Goal: Complete application form

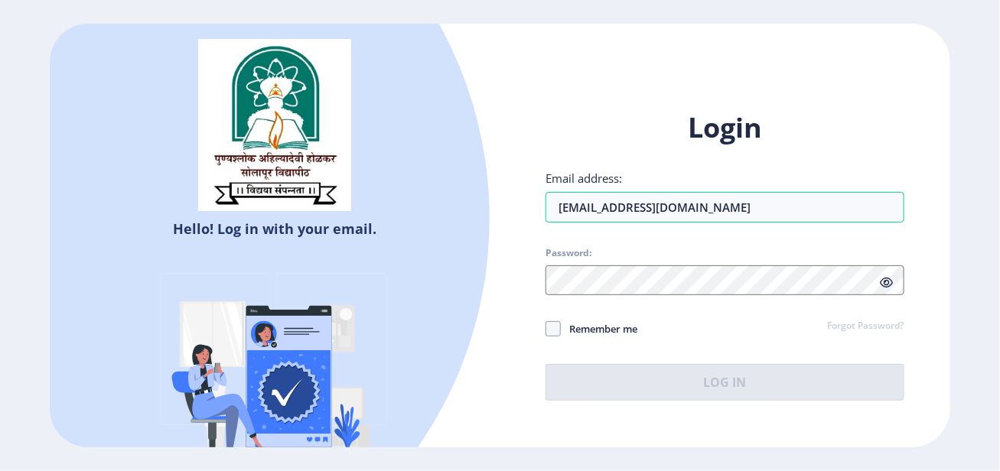
type input "[EMAIL_ADDRESS][DOMAIN_NAME]"
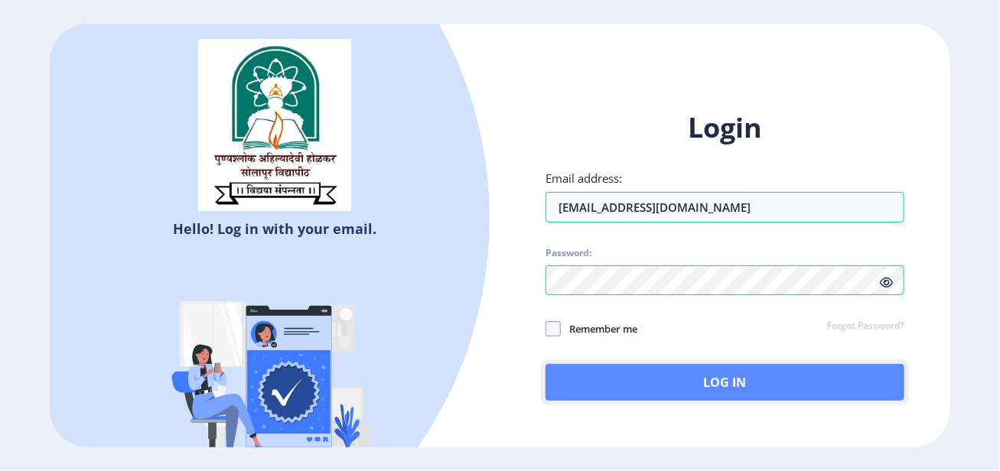
click at [683, 384] on button "Log In" at bounding box center [724, 382] width 358 height 37
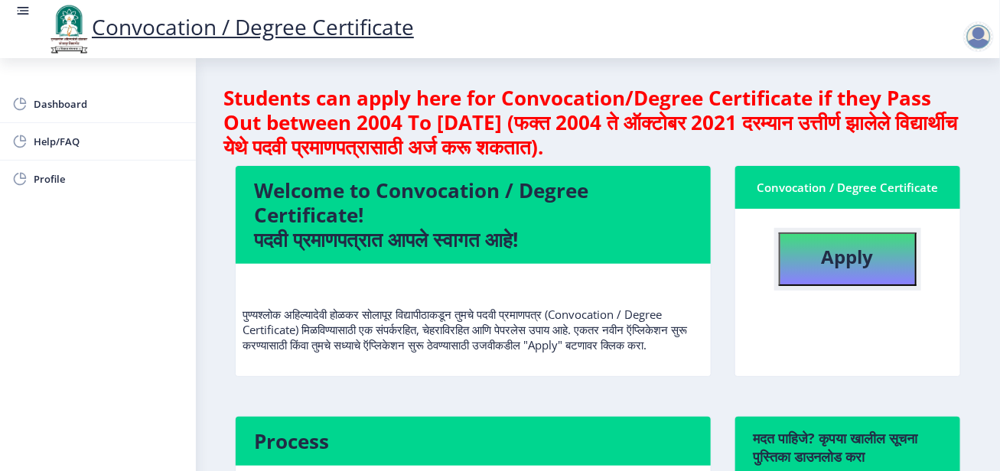
click at [869, 250] on b "Apply" at bounding box center [847, 256] width 52 height 25
select select
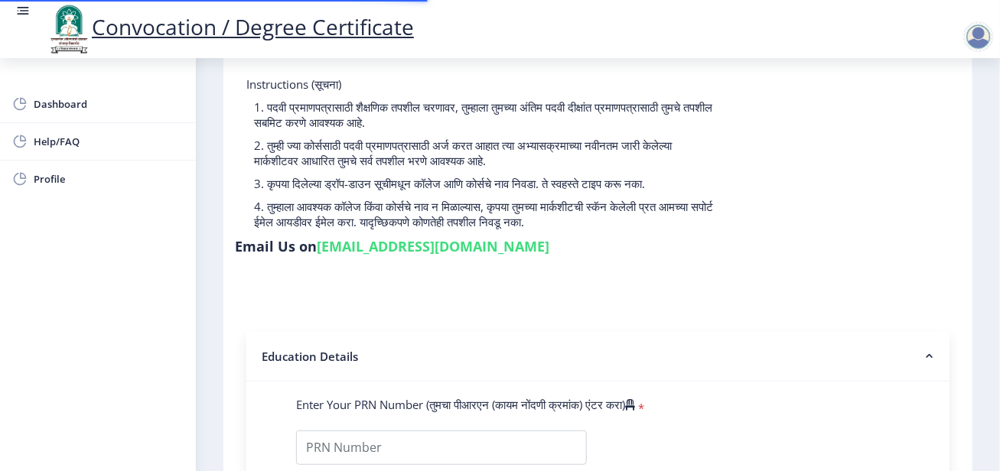
scroll to position [382, 0]
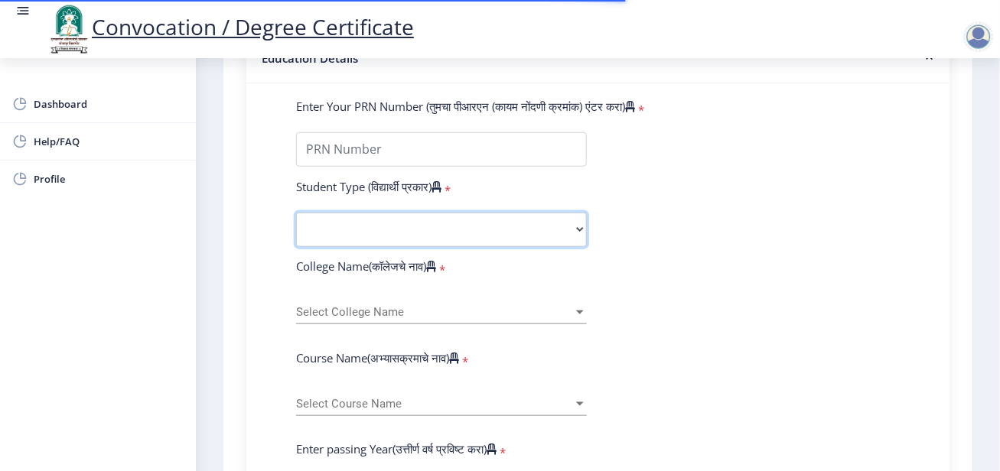
click at [522, 236] on select "Select Student Type Regular External" at bounding box center [441, 230] width 291 height 34
select select "Regular"
click at [296, 213] on select "Select Student Type Regular External" at bounding box center [441, 230] width 291 height 34
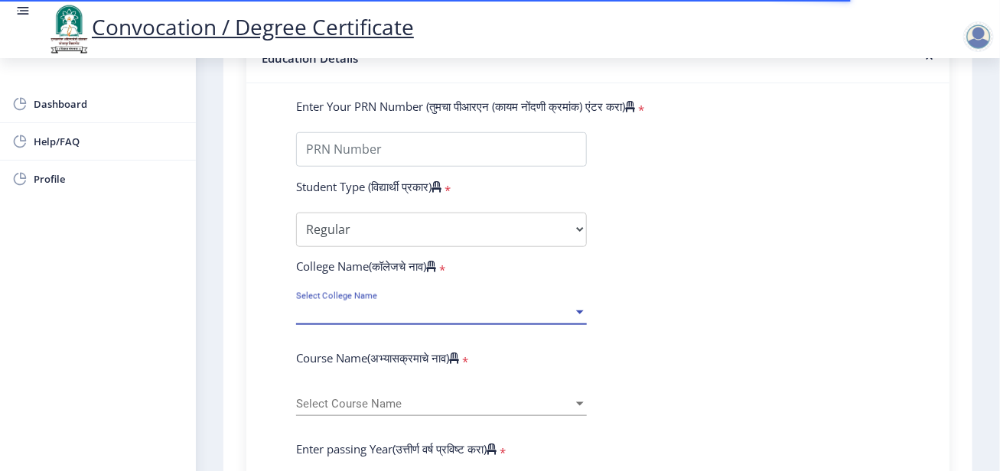
click at [498, 306] on span "Select College Name" at bounding box center [434, 312] width 277 height 13
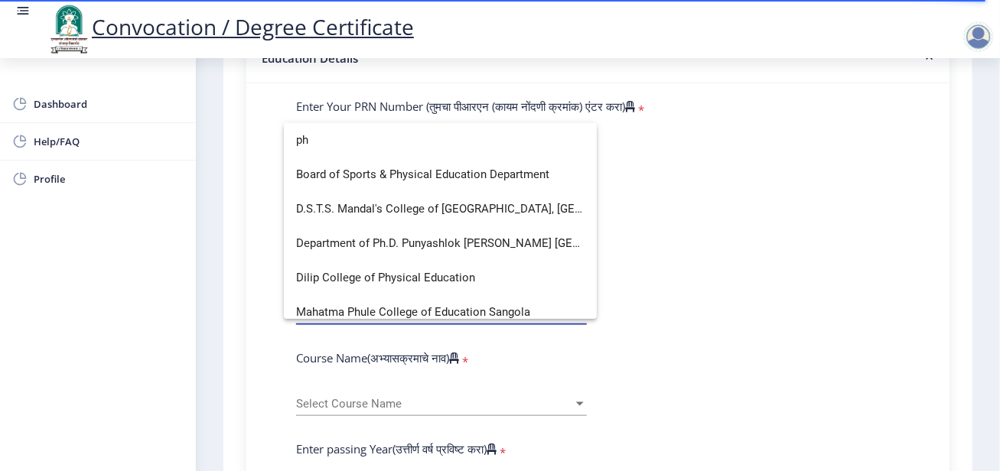
type input "p"
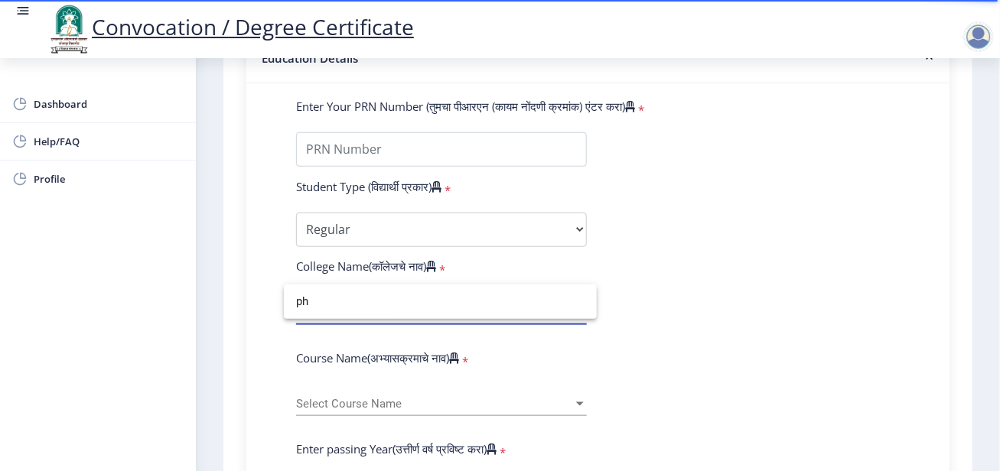
type input "p"
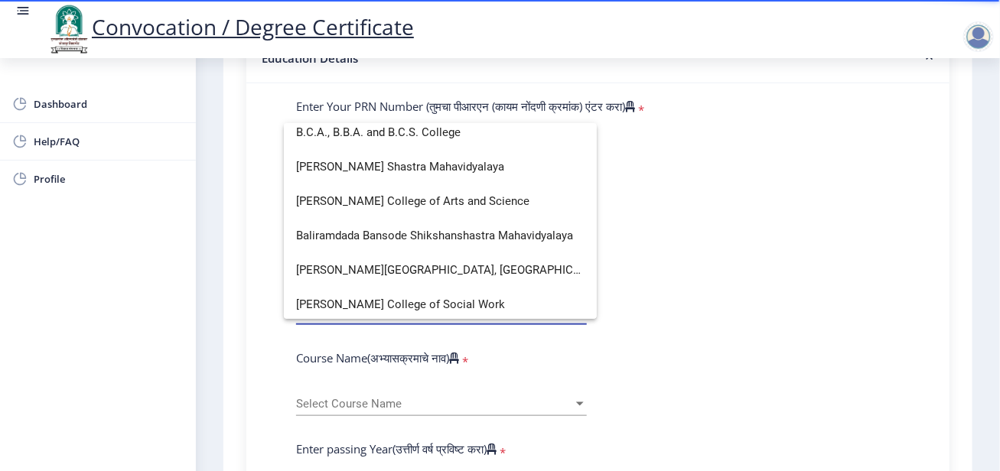
scroll to position [306, 0]
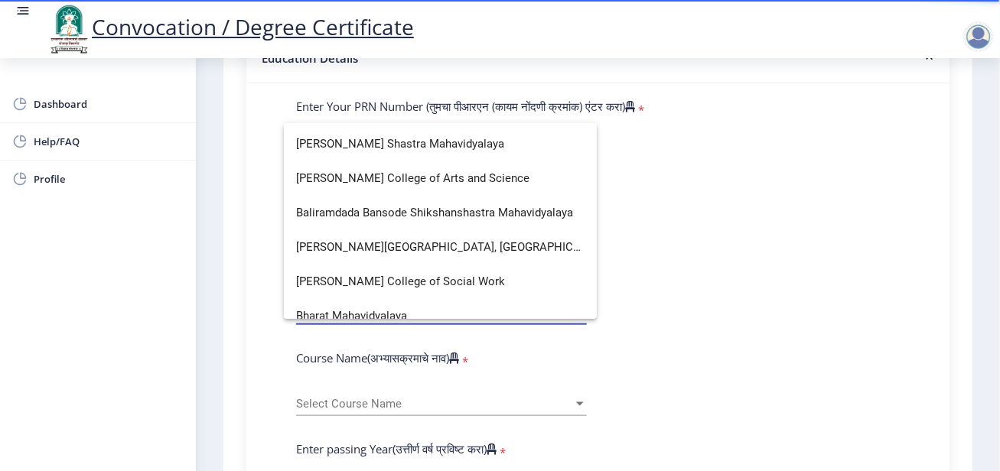
click at [720, 231] on div at bounding box center [500, 235] width 1000 height 471
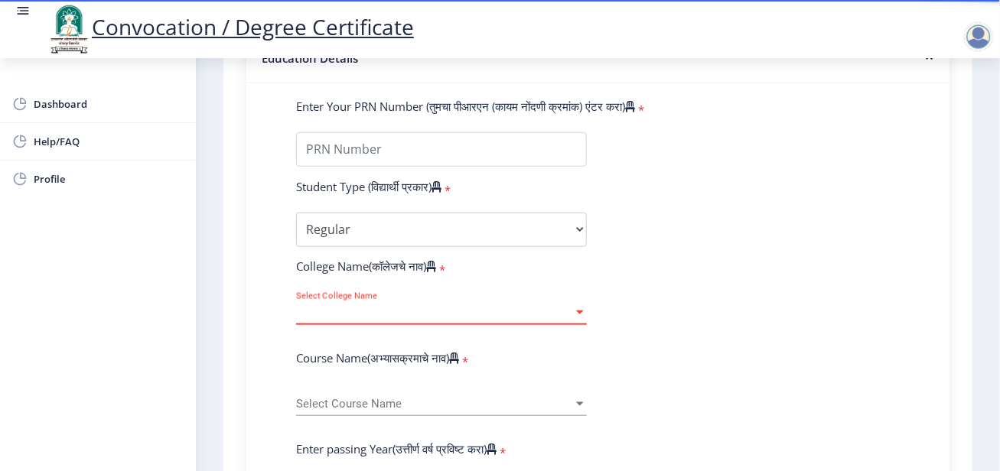
click at [552, 312] on span "Select College Name" at bounding box center [434, 312] width 277 height 13
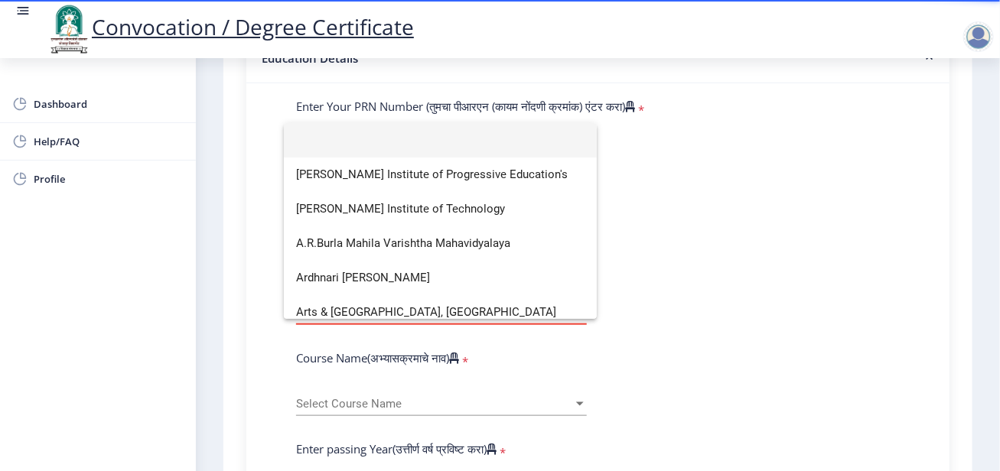
click at [729, 213] on div at bounding box center [500, 235] width 1000 height 471
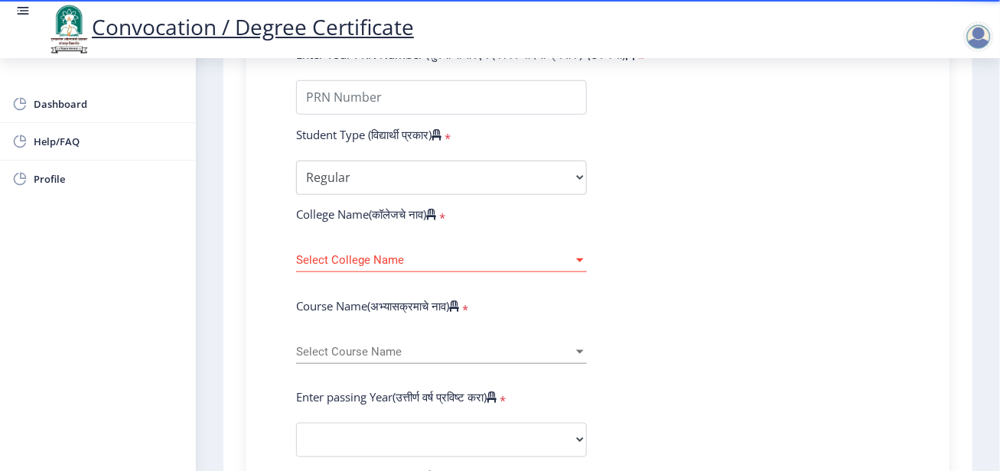
scroll to position [535, 0]
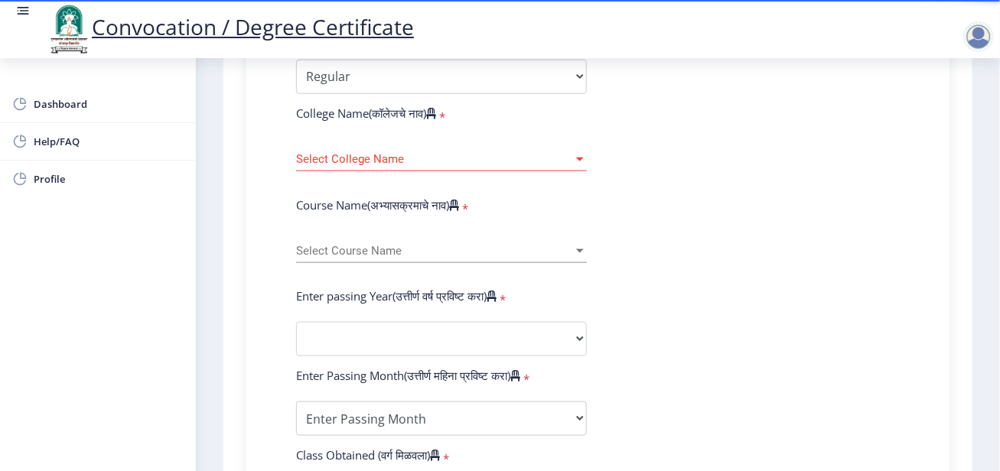
click at [559, 167] on div "Select College Name Select College Name" at bounding box center [441, 155] width 291 height 32
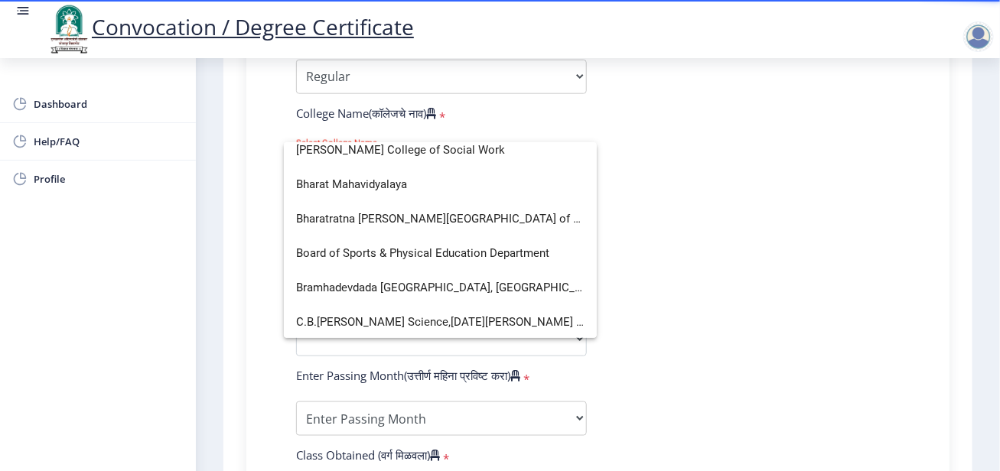
scroll to position [0, 0]
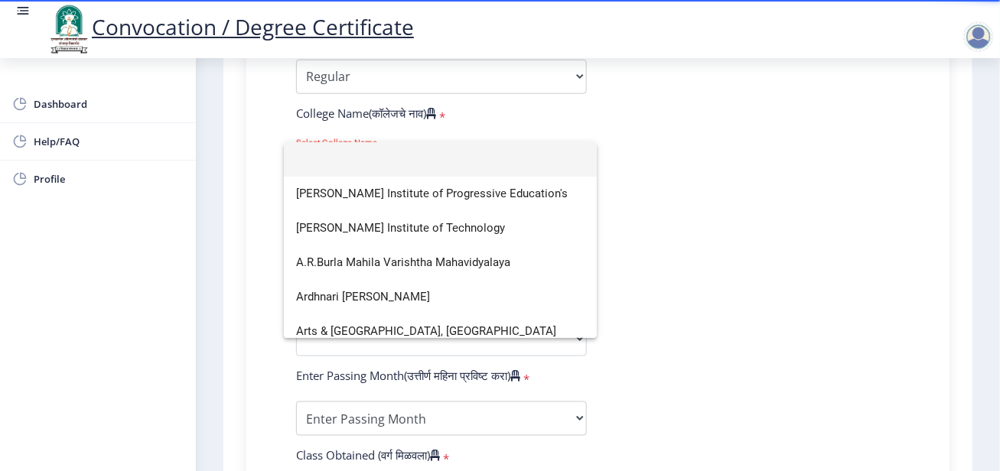
click at [645, 161] on div at bounding box center [500, 235] width 1000 height 471
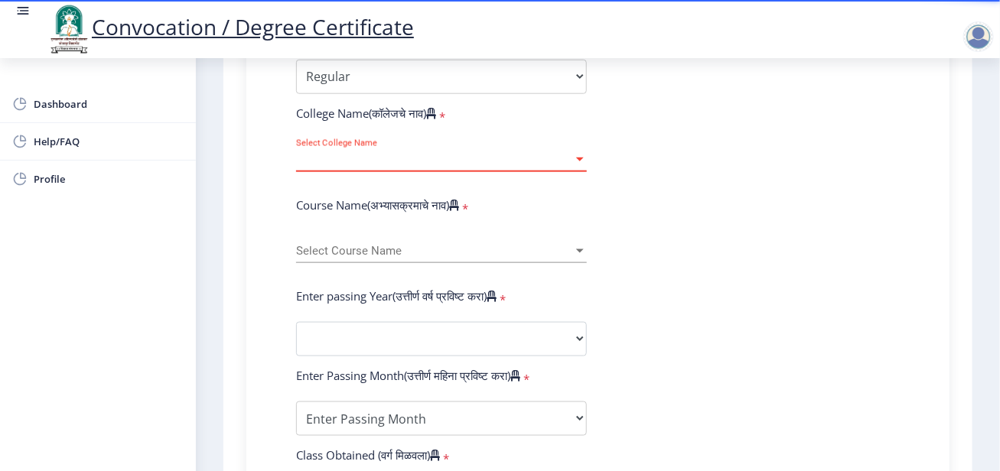
click at [555, 161] on span "Select College Name" at bounding box center [434, 159] width 277 height 13
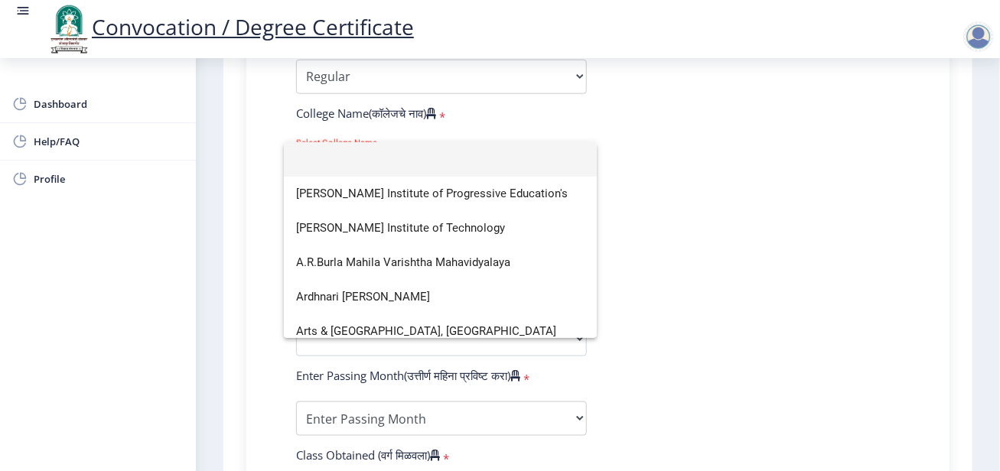
click at [41, 177] on div at bounding box center [500, 235] width 1000 height 471
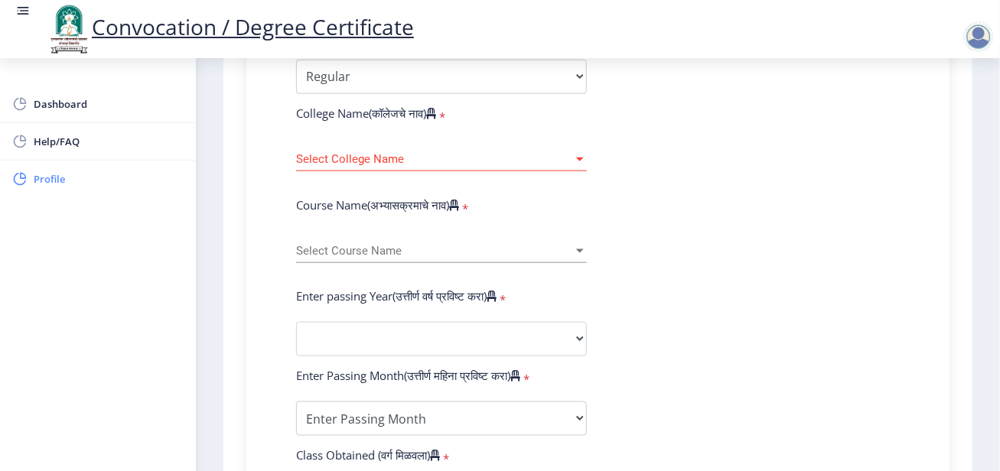
click at [55, 173] on span "Profile" at bounding box center [109, 179] width 150 height 18
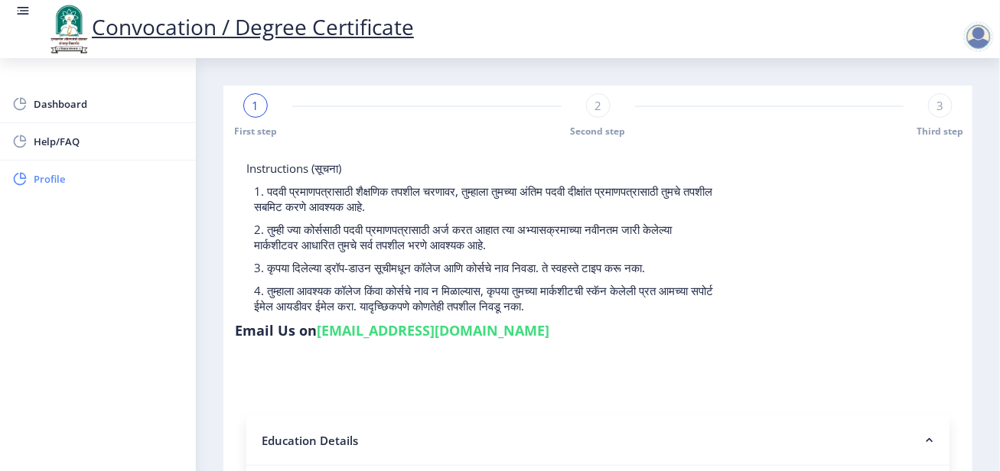
select select "[DEMOGRAPHIC_DATA]"
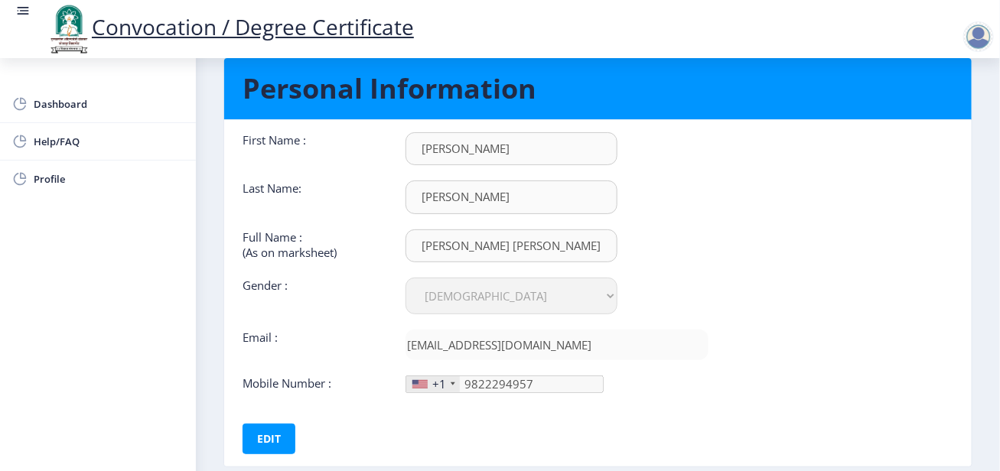
scroll to position [76, 0]
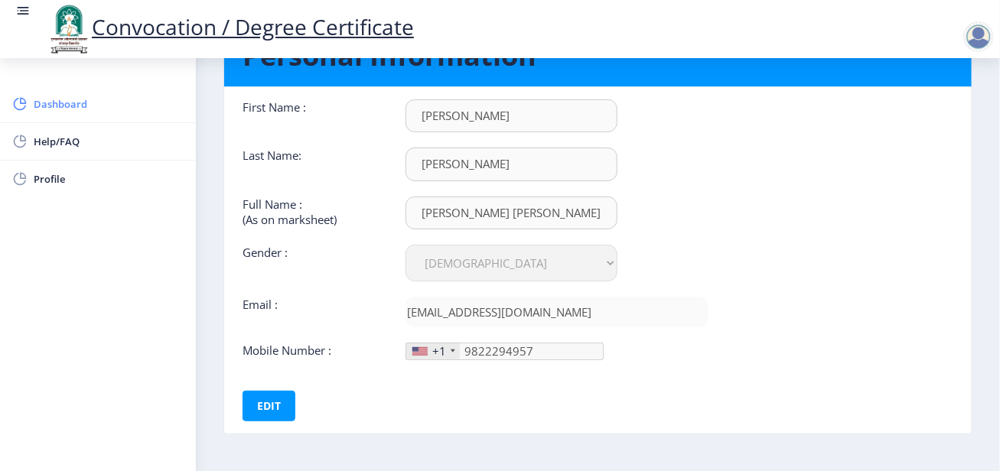
click at [41, 93] on link "Dashboard" at bounding box center [98, 104] width 196 height 37
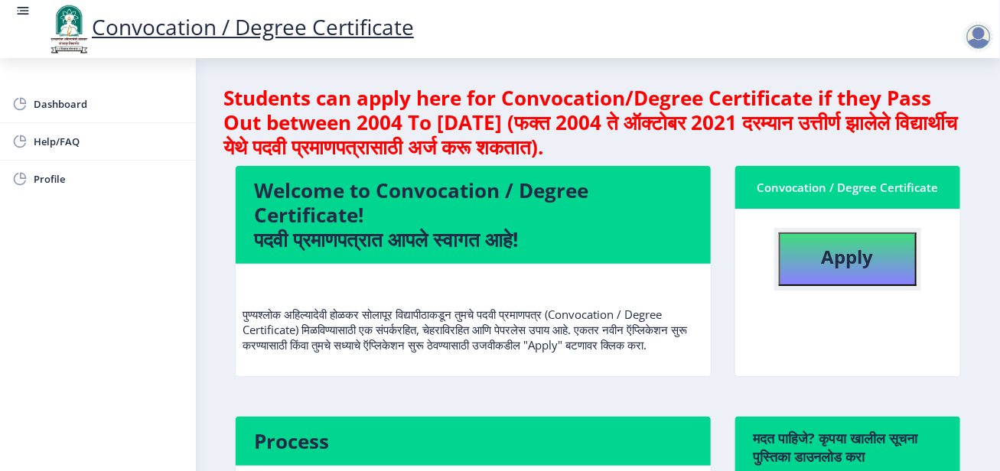
click at [843, 254] on b "Apply" at bounding box center [847, 256] width 52 height 25
select select
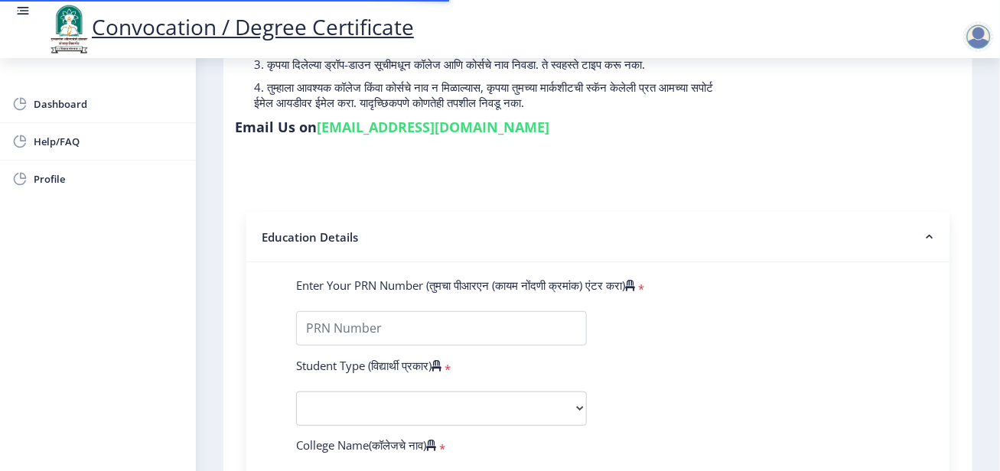
scroll to position [306, 0]
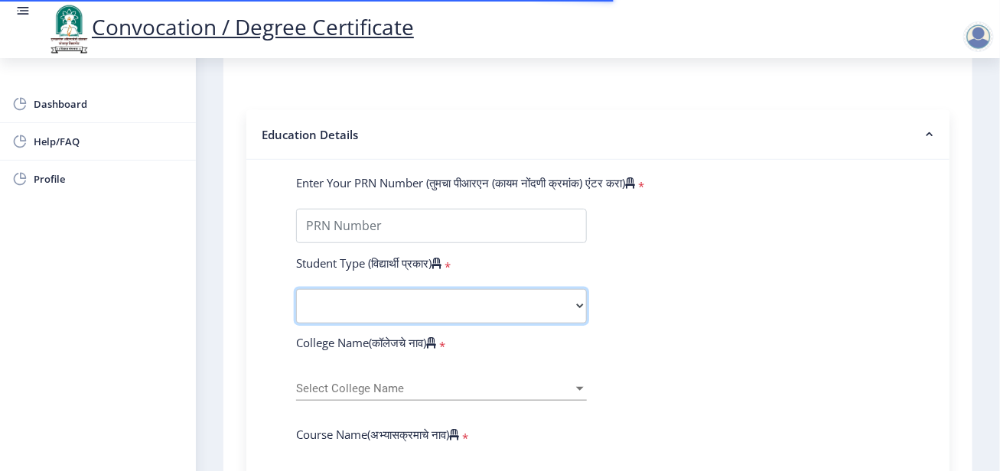
click at [457, 307] on select "Select Student Type Regular External" at bounding box center [441, 306] width 291 height 34
select select "Regular"
click at [296, 289] on select "Select Student Type Regular External" at bounding box center [441, 306] width 291 height 34
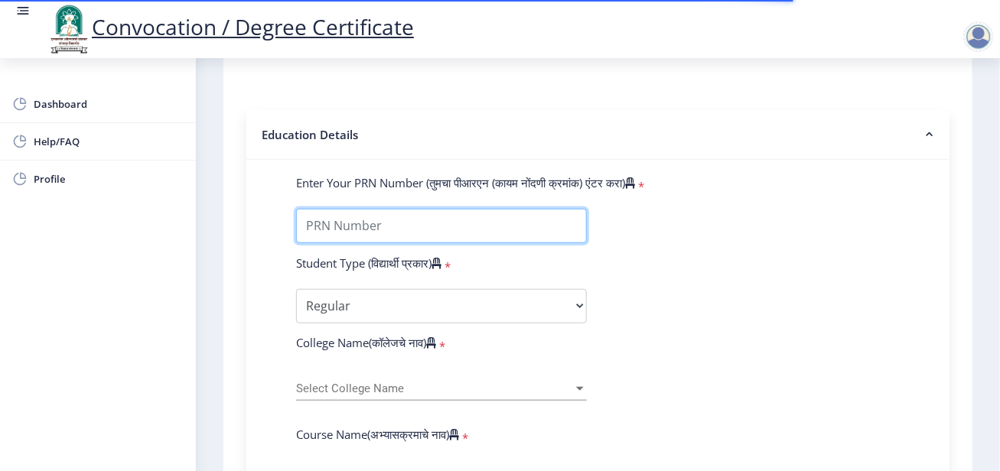
click at [449, 226] on input "Enter Your PRN Number (तुमचा पीआरएन (कायम नोंदणी क्रमांक) एंटर करा)" at bounding box center [441, 226] width 291 height 34
type input "3444"
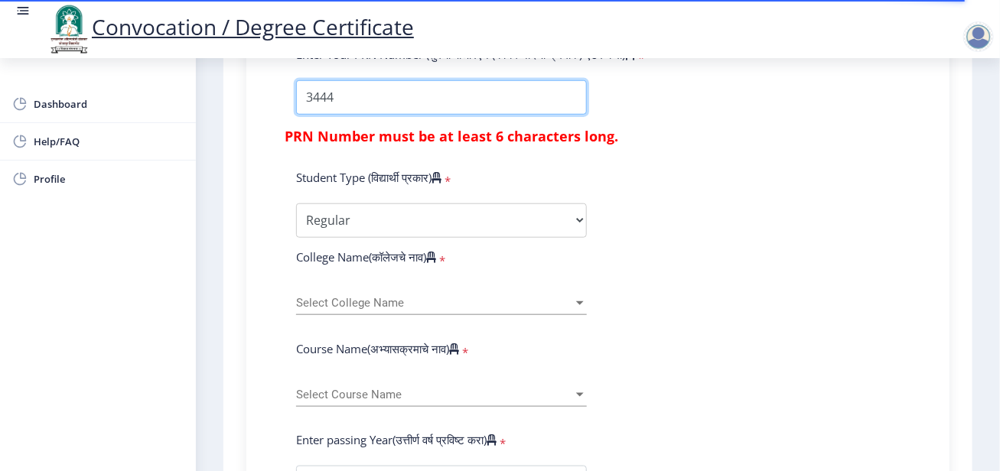
scroll to position [459, 0]
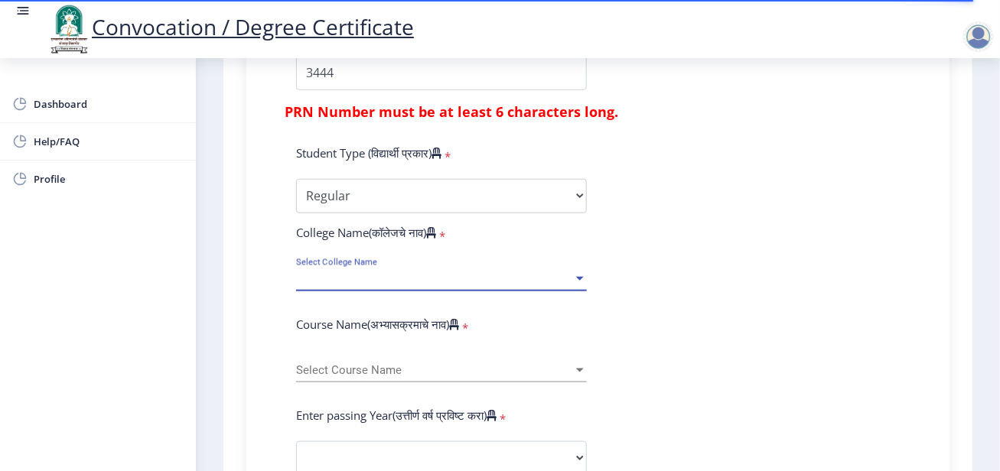
click at [459, 280] on span "Select College Name" at bounding box center [434, 278] width 277 height 13
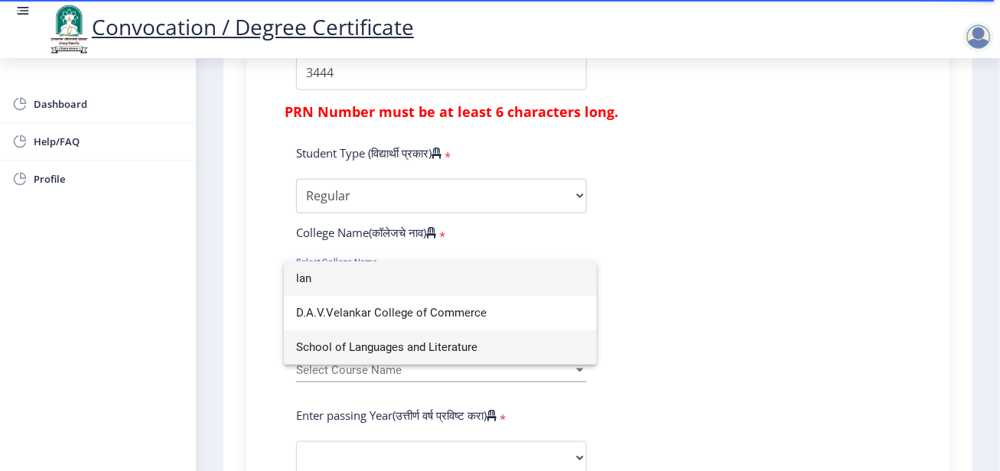
type input "lan"
click at [395, 353] on span "School of Languages and Literature" at bounding box center [440, 347] width 288 height 34
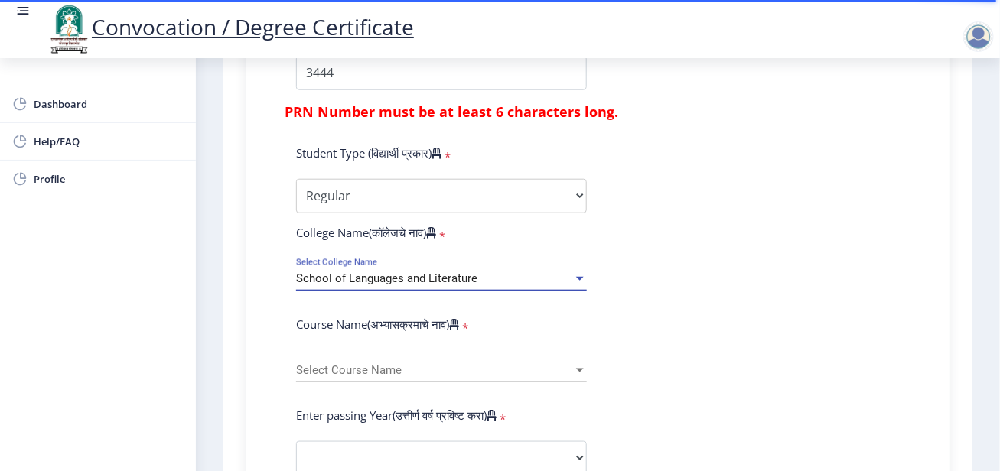
click at [401, 368] on span "Select Course Name" at bounding box center [434, 370] width 277 height 13
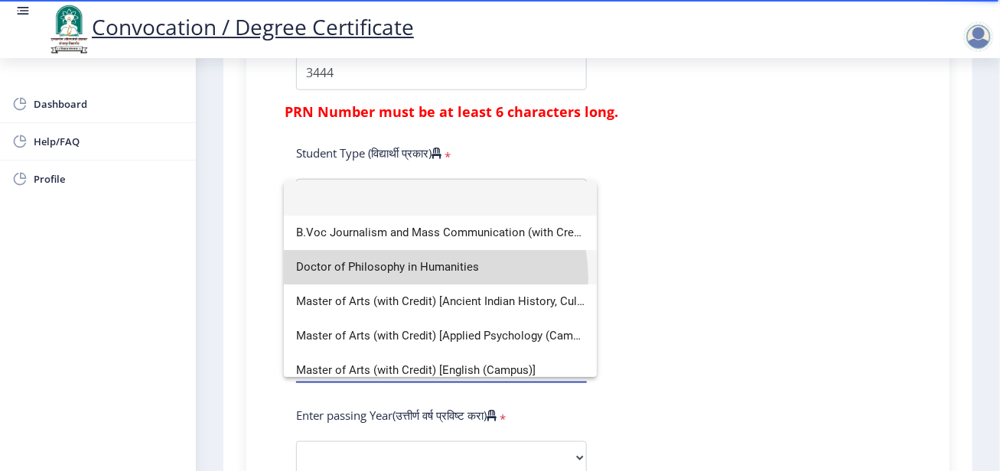
click at [423, 278] on span "Doctor of Philosophy in Humanities" at bounding box center [440, 267] width 288 height 34
select select "January"
select select
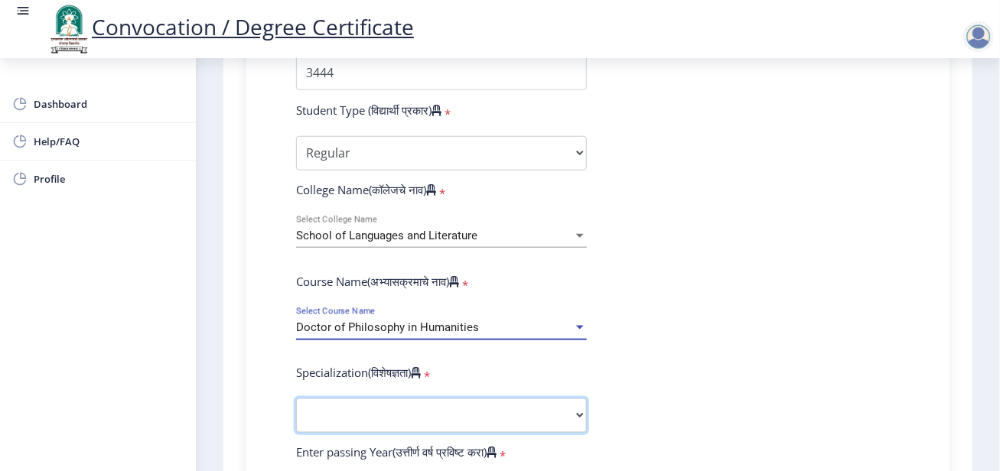
click at [555, 422] on select "Specialization AIHC&A Economics English Hindi History Kannada Law Marathi Polit…" at bounding box center [441, 415] width 291 height 34
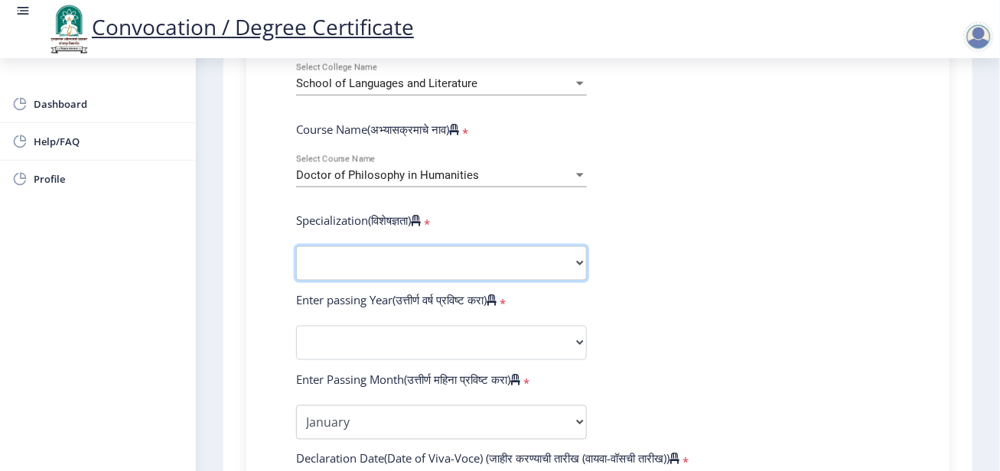
scroll to position [612, 0]
click at [537, 267] on select "Specialization AIHC&A Economics English Hindi History Kannada Law Marathi Polit…" at bounding box center [441, 262] width 291 height 34
click at [696, 152] on form "Enter Your PRN Number (तुमचा पीआरएन (कायम नोंदणी क्रमांक) एंटर करा) * Student T…" at bounding box center [597, 354] width 626 height 970
click at [560, 258] on select "Specialization AIHC&A Economics English Hindi History Kannada Law Marathi Polit…" at bounding box center [441, 262] width 291 height 34
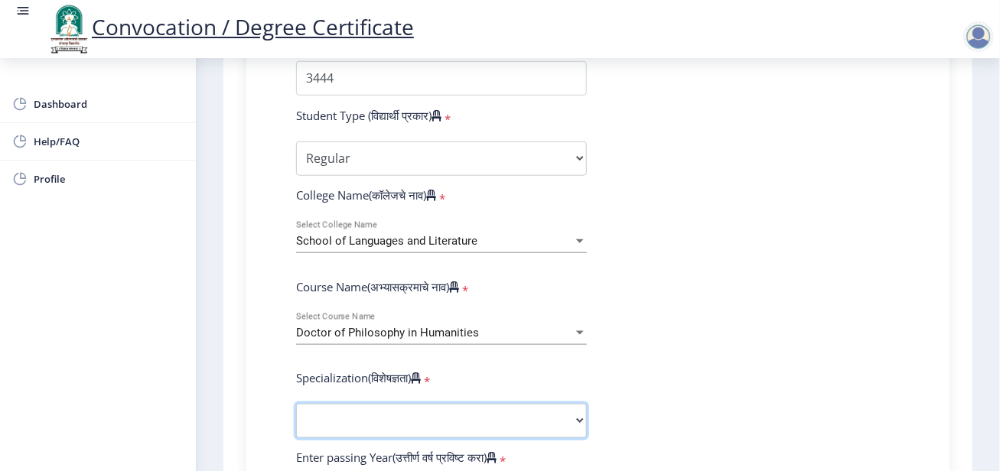
scroll to position [535, 0]
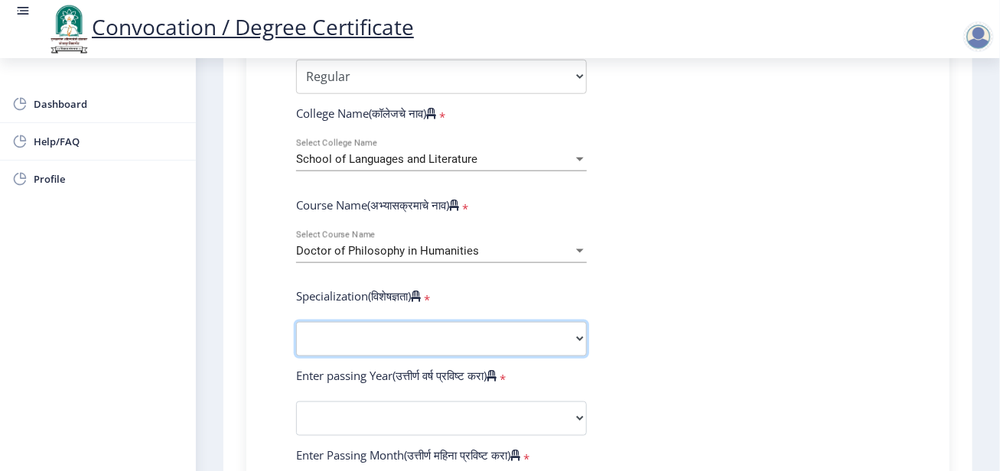
click at [508, 329] on select "Specialization AIHC&A Economics English Hindi History Kannada Law Marathi Polit…" at bounding box center [441, 339] width 291 height 34
click at [452, 326] on select "Specialization AIHC&A Economics English Hindi History Kannada Law Marathi Polit…" at bounding box center [441, 339] width 291 height 34
click at [562, 333] on select "Specialization AIHC&A Economics English Hindi History Kannada Law Marathi Polit…" at bounding box center [441, 339] width 291 height 34
select select
click at [382, 330] on select "Sub-Degree Other" at bounding box center [441, 339] width 291 height 34
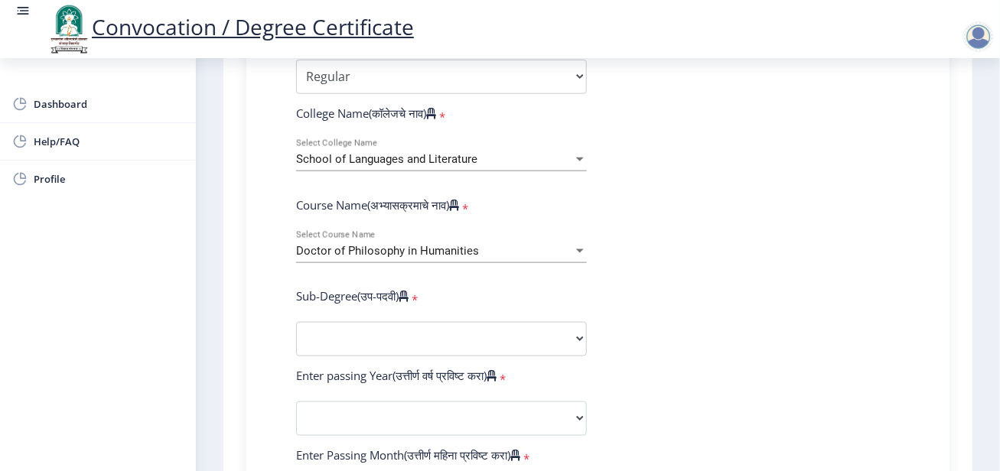
select select
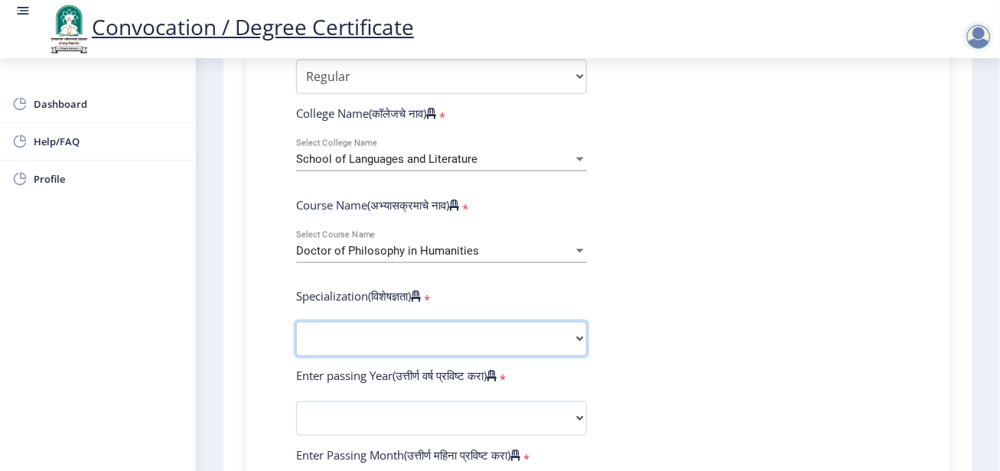
click at [449, 336] on select "Specialization AIHC&A Economics English Hindi History Kannada Law Marathi Polit…" at bounding box center [441, 339] width 291 height 34
select select
click at [574, 335] on select "Sub-Degree Other" at bounding box center [441, 339] width 291 height 34
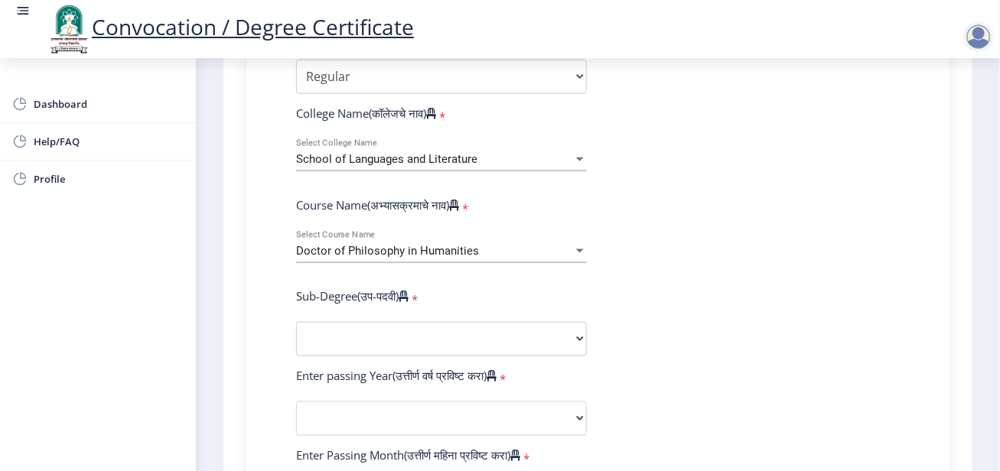
click at [720, 317] on form "Enter Your PRN Number (तुमचा पीआरएन (कायम नोंदणी क्रमांक) एंटर करा) * Student T…" at bounding box center [597, 431] width 626 height 970
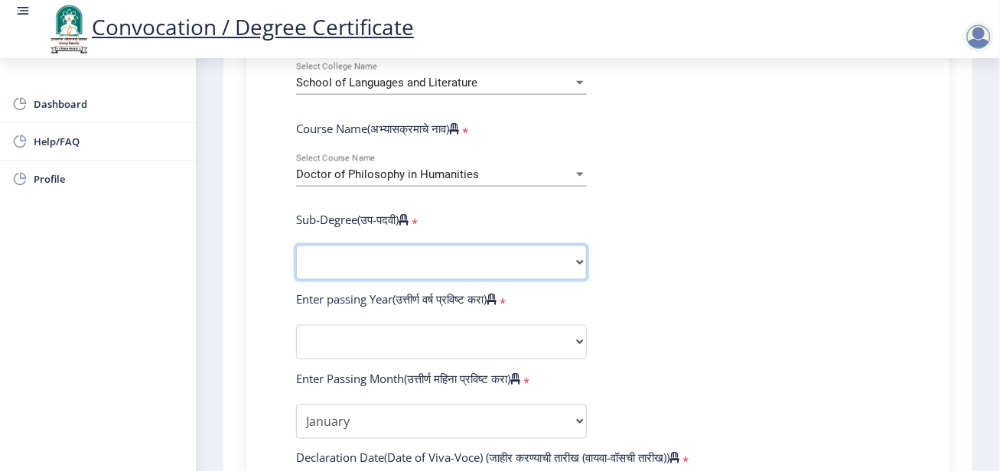
click at [480, 258] on select "Sub-Degree Other" at bounding box center [441, 262] width 291 height 34
select select
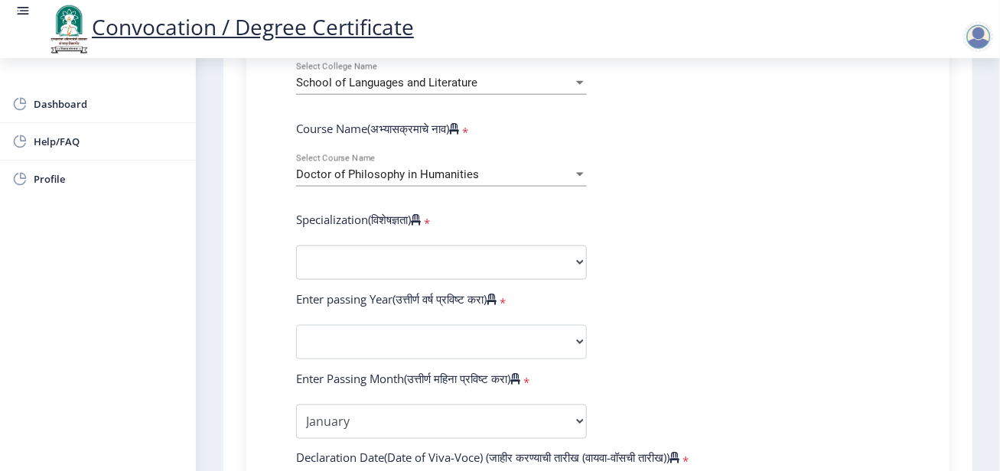
click at [609, 304] on form "Enter Your PRN Number (तुमचा पीआरएन (कायम नोंदणी क्रमांक) एंटर करा) * Student T…" at bounding box center [597, 354] width 626 height 970
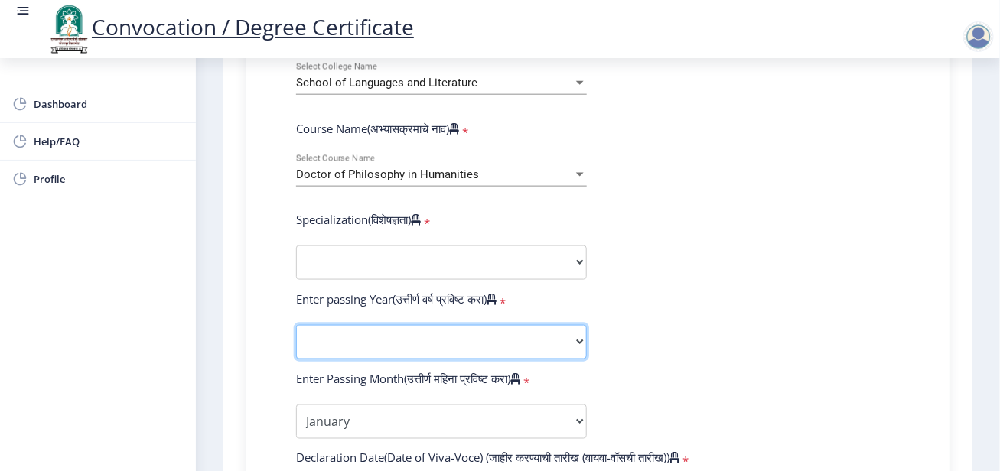
click at [572, 335] on select "2025 2024 2023 2022 2021 2020 2019 2018 2017 2016 2015 2014 2013 2012 2011 2010…" at bounding box center [441, 342] width 291 height 34
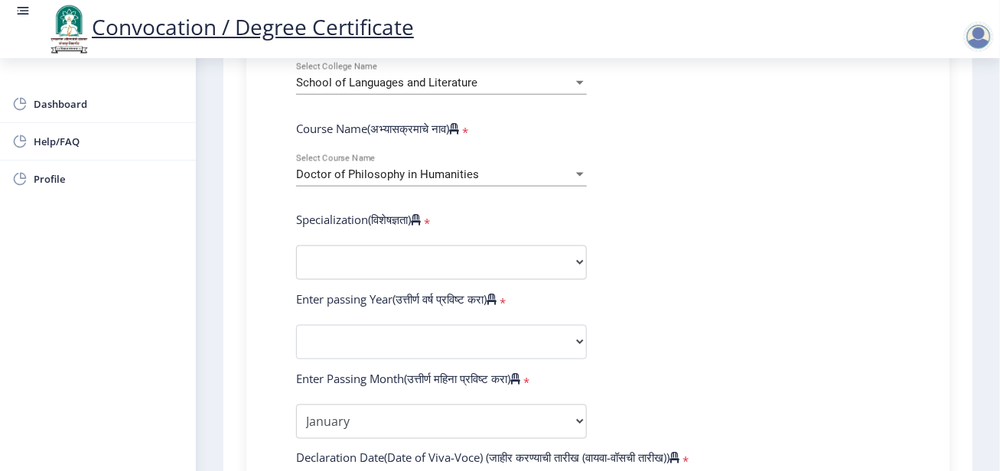
click at [769, 174] on form "Enter Your PRN Number (तुमचा पीआरएन (कायम नोंदणी क्रमांक) एंटर करा) * Student T…" at bounding box center [597, 354] width 626 height 970
click at [561, 252] on select "Specialization AIHC&A Economics English Hindi History Kannada Law Marathi Polit…" at bounding box center [441, 262] width 291 height 34
select select
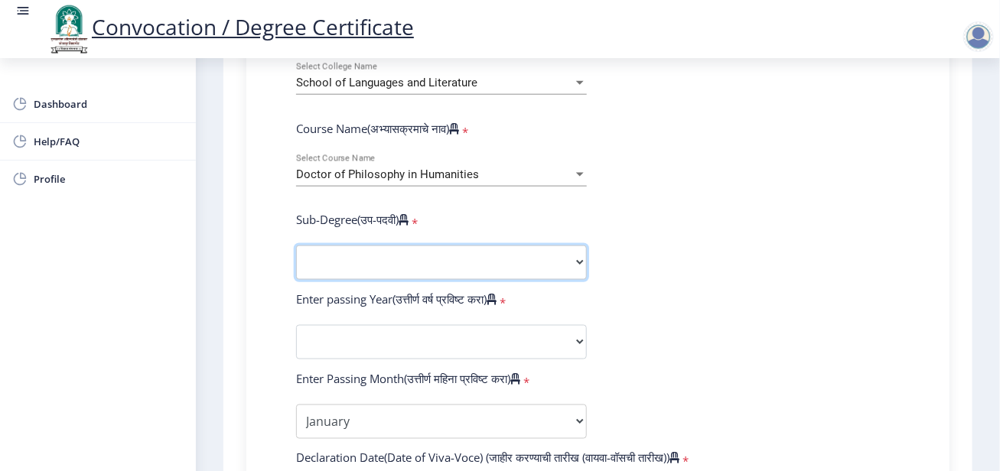
click at [556, 267] on select "Sub-Degree Other" at bounding box center [441, 262] width 291 height 34
click at [584, 262] on div "Sub-Degree Other" at bounding box center [441, 262] width 314 height 34
click at [571, 258] on select "Sub-Degree Other" at bounding box center [441, 262] width 291 height 34
click at [579, 252] on select "Sub-Degree Other" at bounding box center [441, 262] width 291 height 34
click at [574, 257] on select "Sub-Degree Other" at bounding box center [441, 262] width 291 height 34
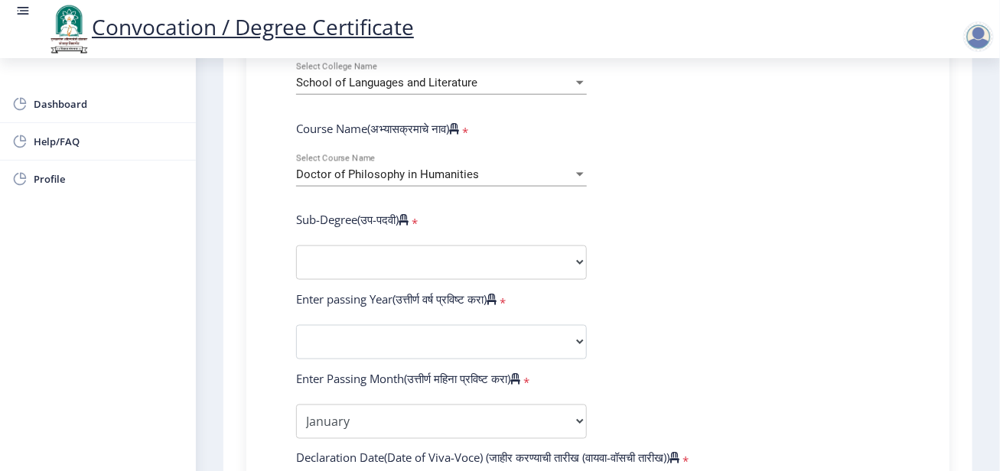
select select
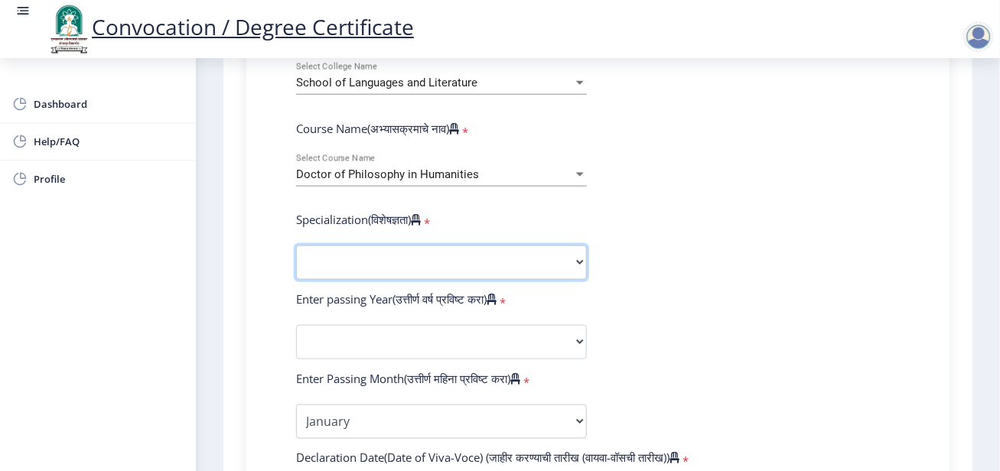
click at [543, 263] on select "Specialization AIHC&A Economics English Hindi History Kannada Law Marathi Polit…" at bounding box center [441, 262] width 291 height 34
select select
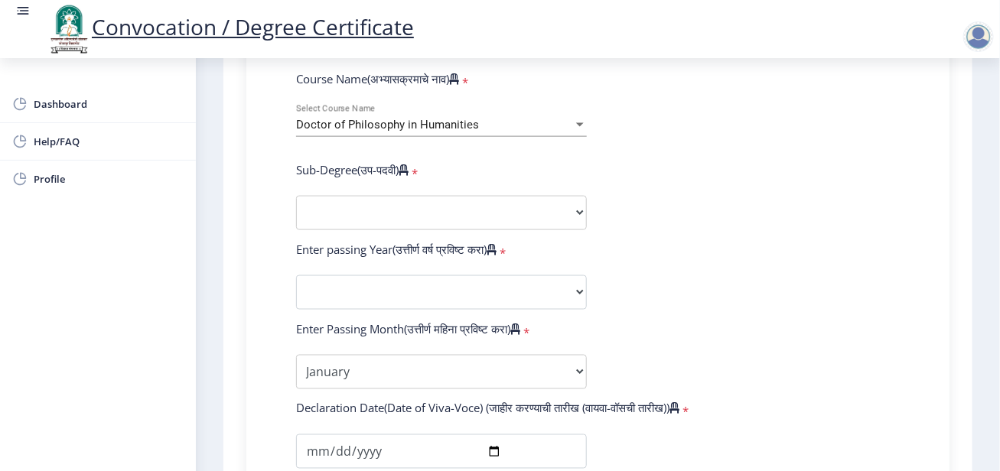
scroll to position [688, 0]
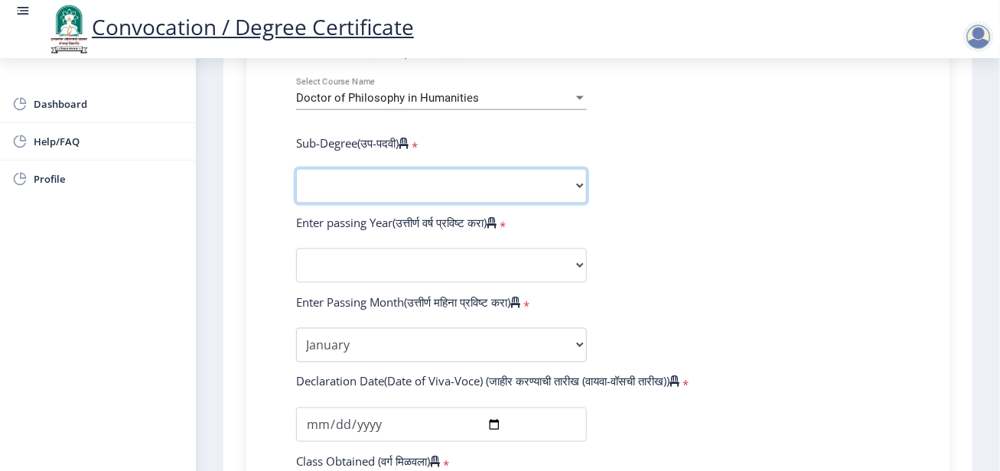
click at [577, 192] on select "Sub-Degree Other" at bounding box center [441, 186] width 291 height 34
select select
click at [720, 255] on form "Enter Your PRN Number (तुमचा पीआरएन (कायम नोंदणी क्रमांक) एंटर करा) * Student T…" at bounding box center [597, 278] width 626 height 970
click at [576, 185] on select "Specialization AIHC&A Economics English Hindi History Kannada Law Marathi Polit…" at bounding box center [441, 186] width 291 height 34
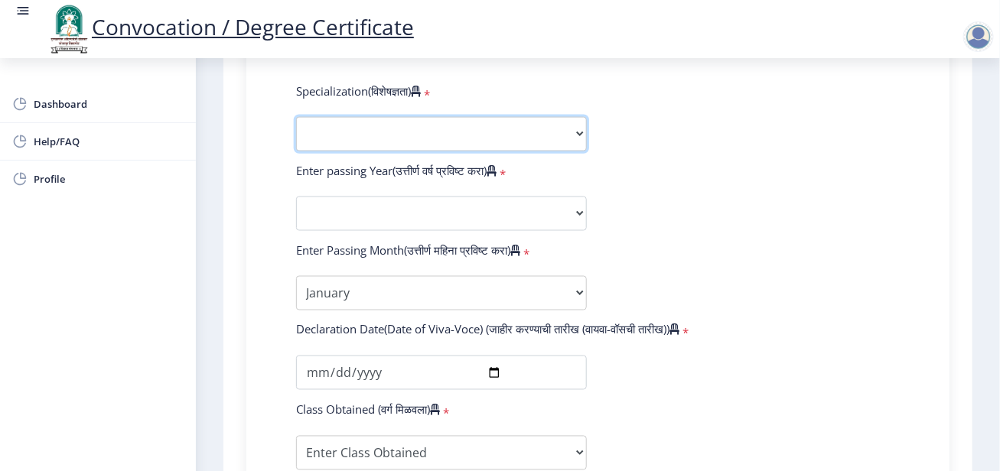
scroll to position [765, 0]
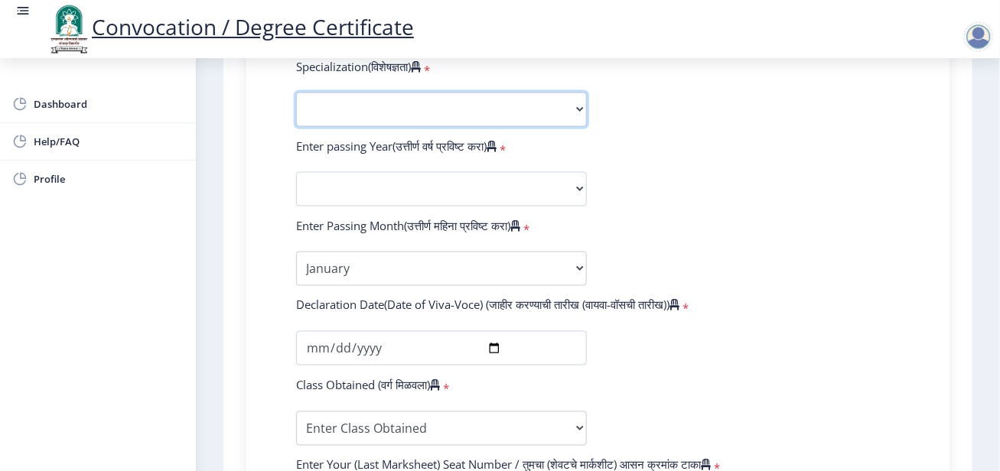
click at [582, 113] on select "Specialization AIHC&A Economics English Hindi History Kannada Law Marathi Polit…" at bounding box center [441, 110] width 291 height 34
click at [674, 343] on form "Enter Your PRN Number (तुमचा पीआरएन (कायम नोंदणी क्रमांक) एंटर करा) * Student T…" at bounding box center [597, 201] width 626 height 970
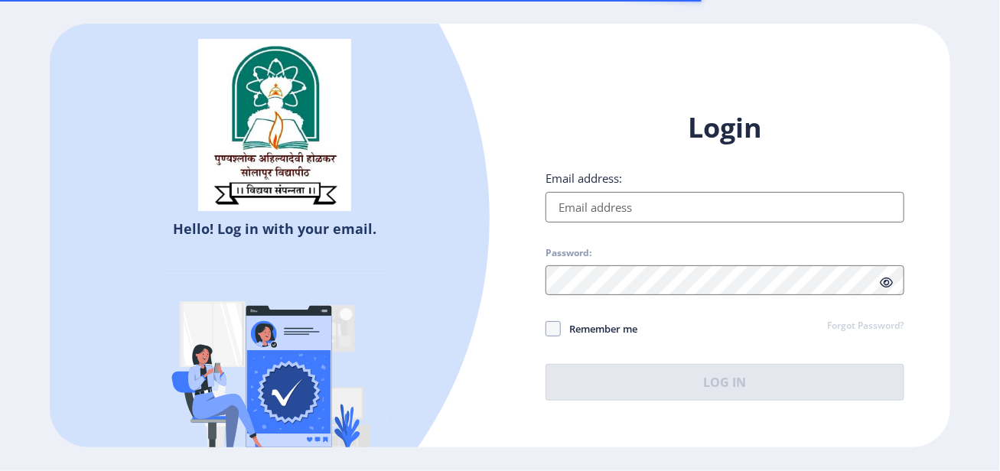
click at [655, 223] on div "Login Email address: Password: Remember me Forgot Password? Log In" at bounding box center [724, 254] width 358 height 291
click at [648, 208] on input "Email address:" at bounding box center [724, 207] width 358 height 31
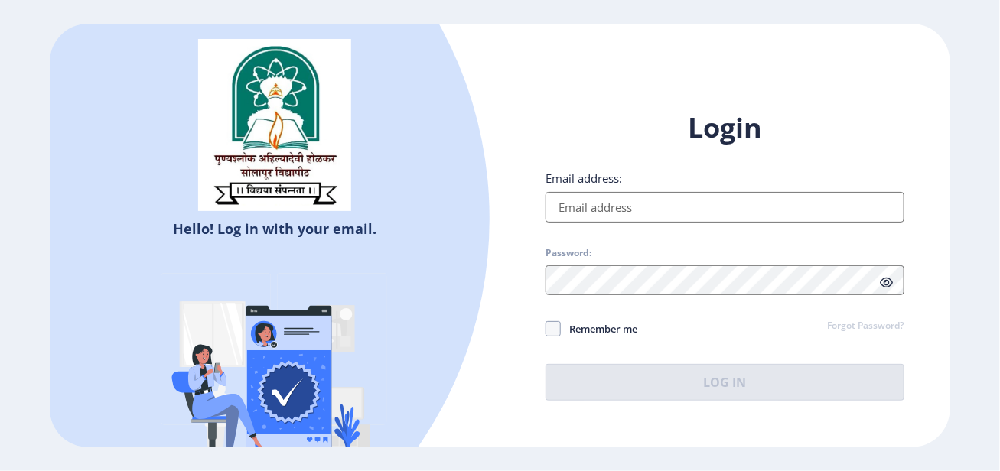
type input "jitendrajalkute@gmail.com"
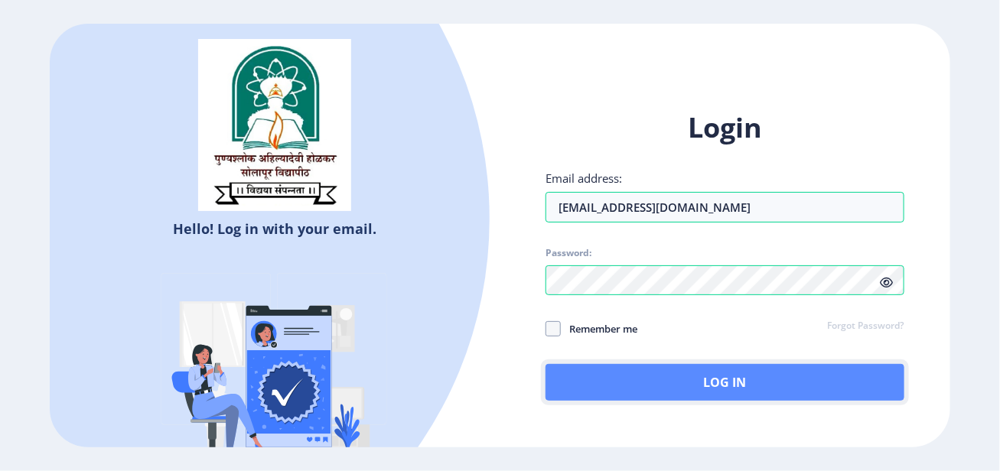
click at [653, 382] on button "Log In" at bounding box center [724, 382] width 358 height 37
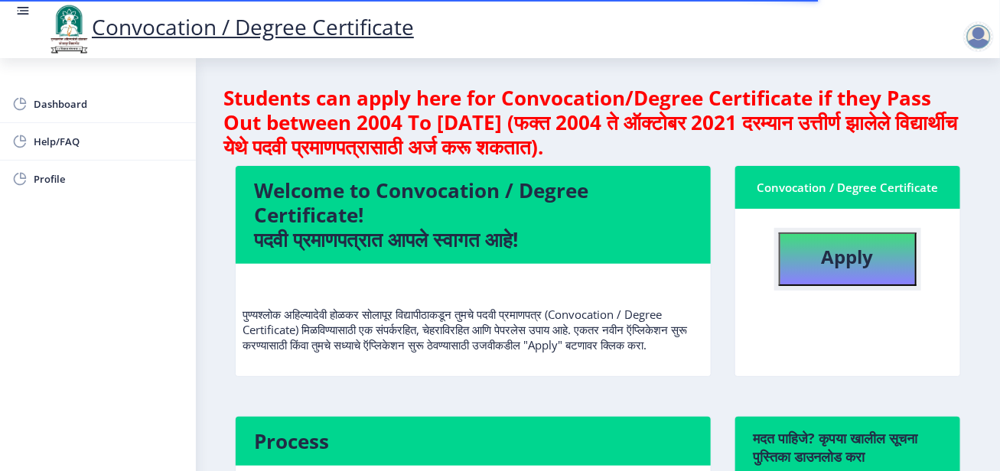
click at [831, 258] on b "Apply" at bounding box center [847, 256] width 52 height 25
select select
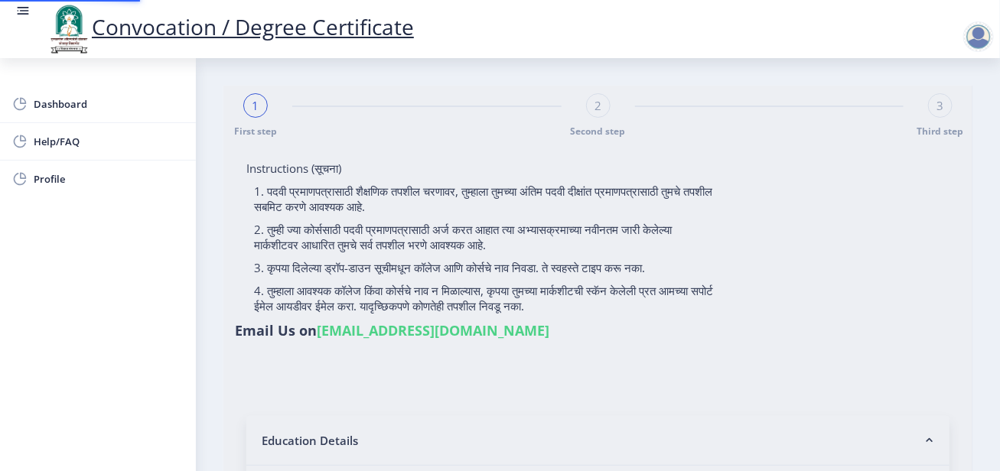
select select "Regular"
select select "2025"
select select
type input "234567"
select select
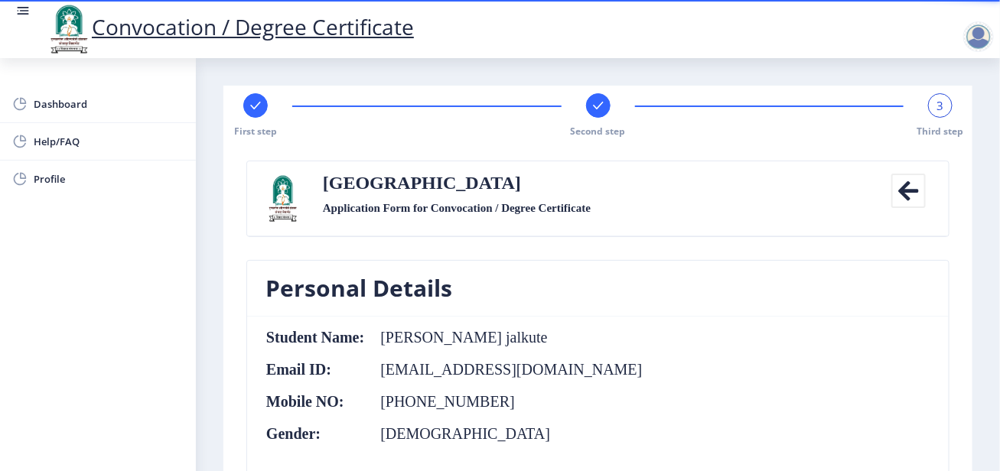
click at [252, 106] on rect at bounding box center [255, 105] width 15 height 15
select select "Regular"
select select "Accountancy"
select select "March"
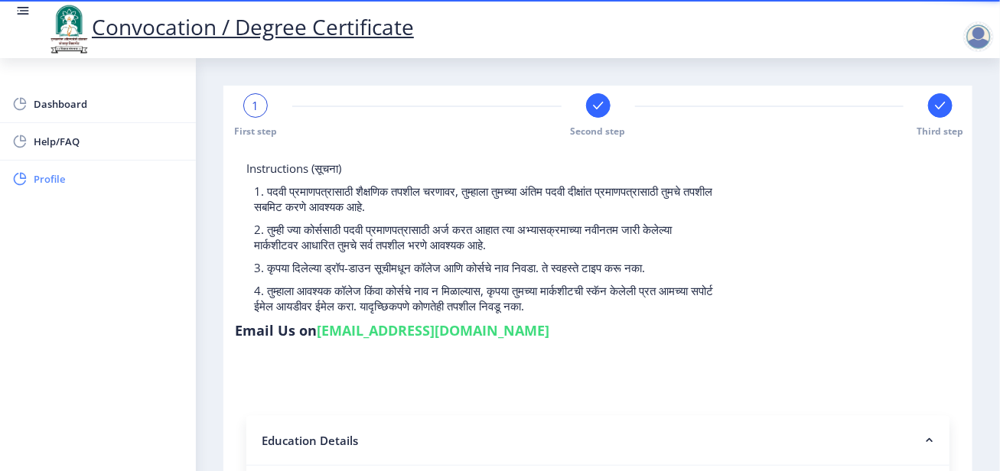
click at [68, 176] on span "Profile" at bounding box center [109, 179] width 150 height 18
select select
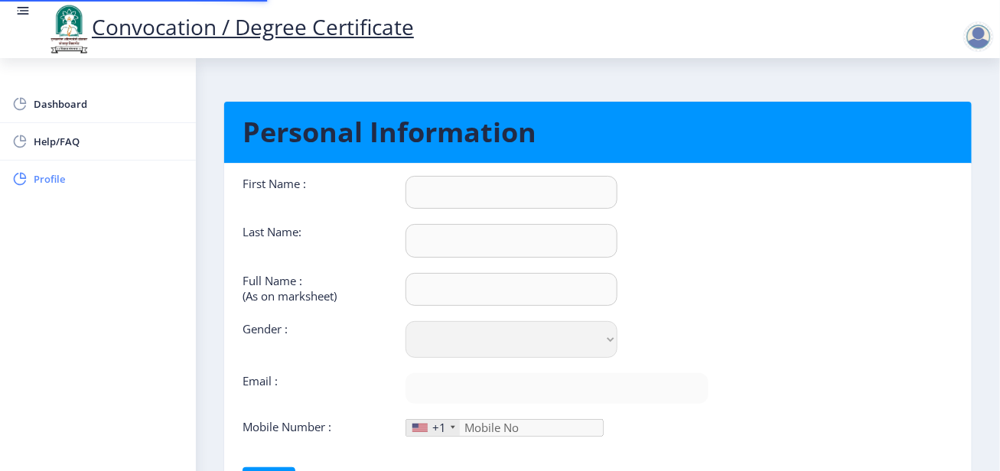
type input "Jitendra"
type input "Jalkute"
type input "Jitendra balbhim jalkute"
select select "[DEMOGRAPHIC_DATA]"
type input "jitendrajalkute@gmail.com"
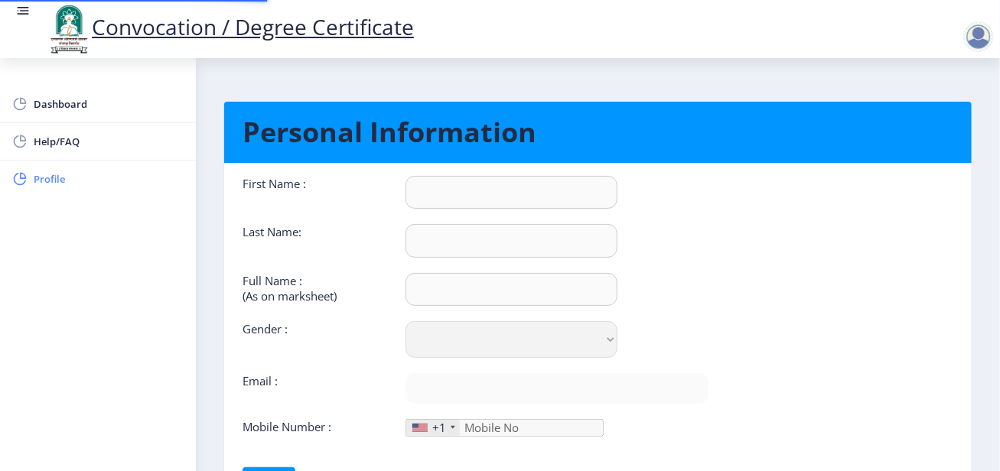
type input "9403486287"
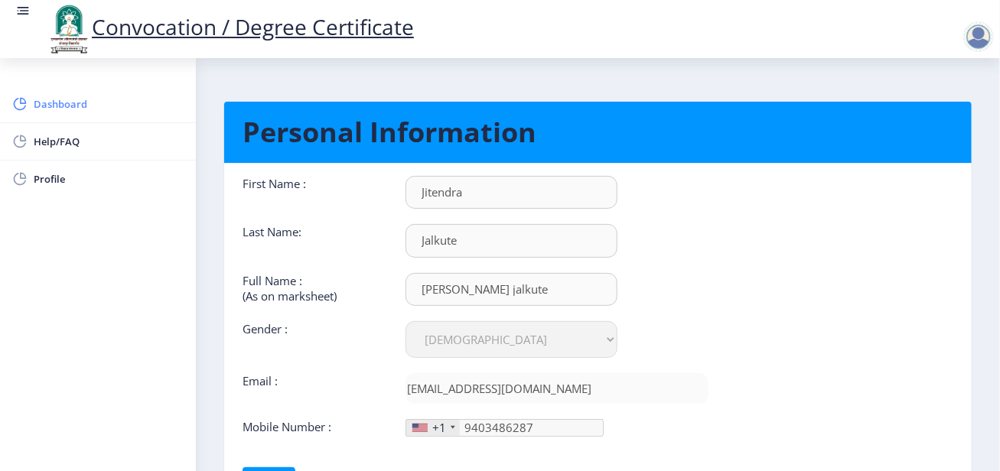
click at [60, 109] on span "Dashboard" at bounding box center [109, 104] width 150 height 18
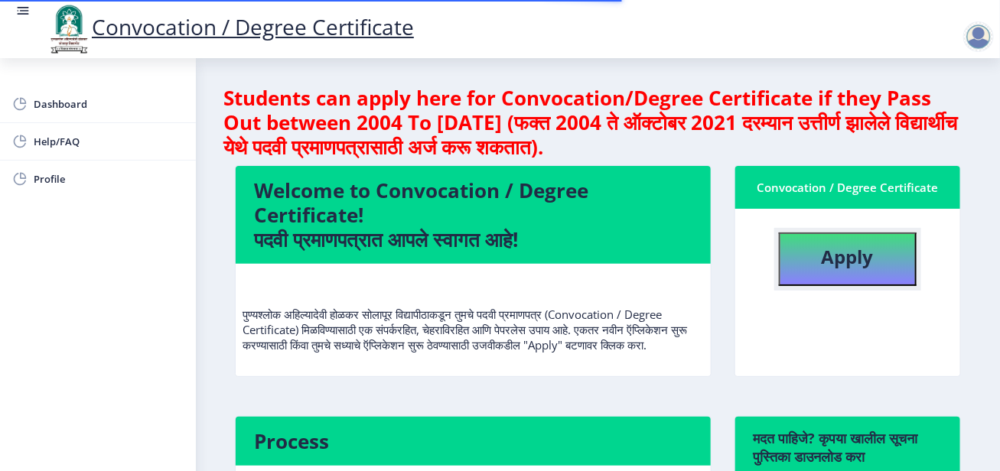
click at [899, 275] on button "Apply" at bounding box center [848, 259] width 138 height 54
select select
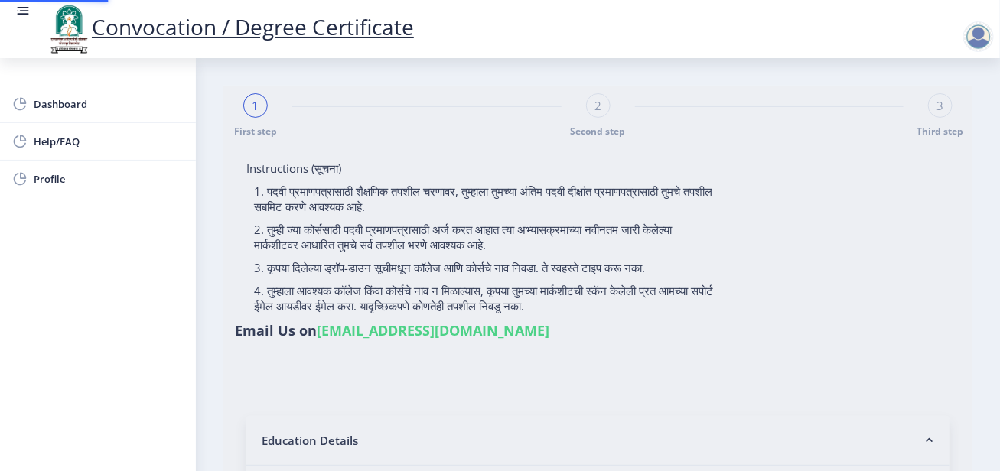
select select "Regular"
select select "2025"
select select
type input "234567"
select select "March"
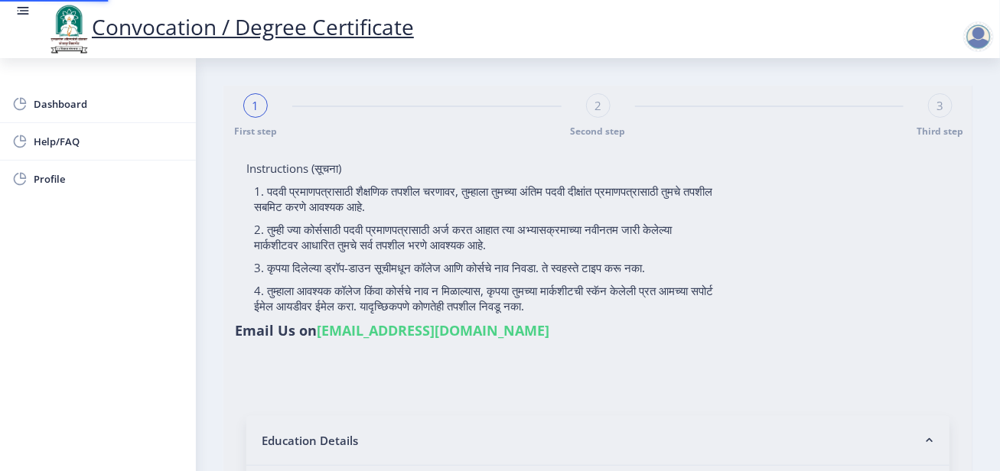
select select "Accountancy"
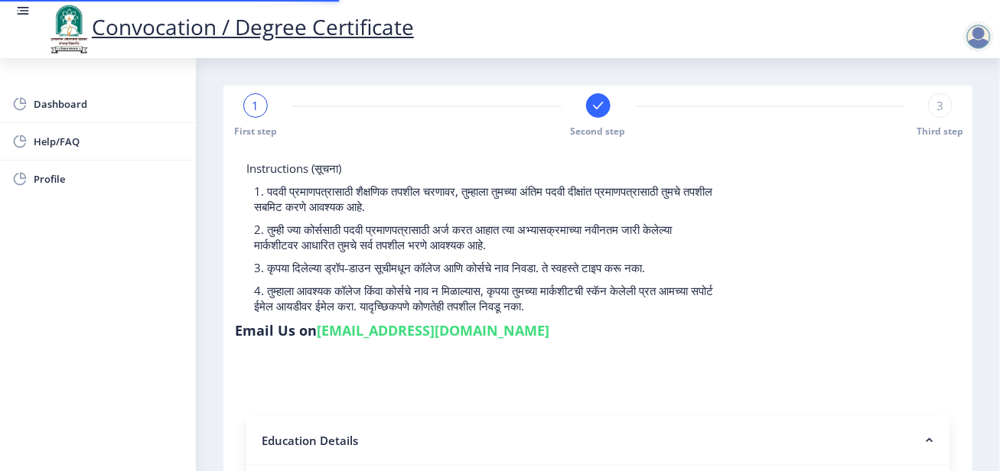
select select
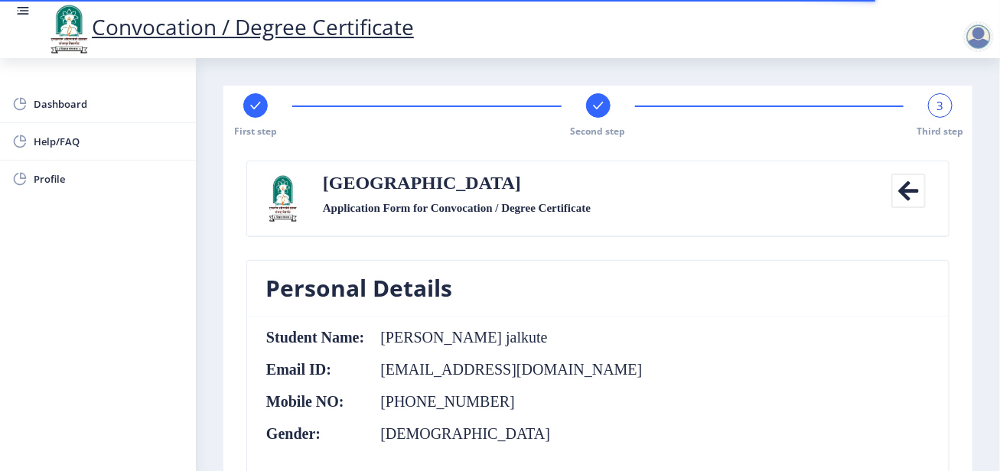
click at [256, 106] on icon at bounding box center [255, 106] width 10 height 8
select select "Regular"
select select "Accountancy"
select select "March"
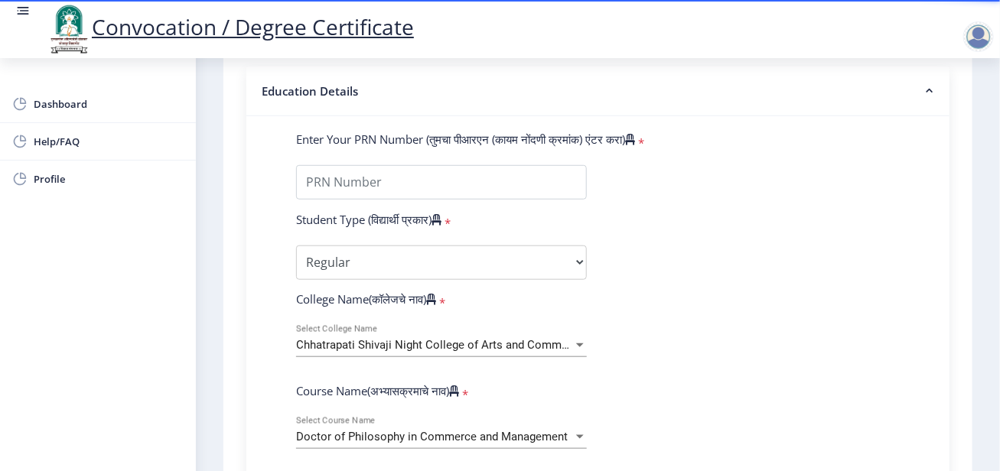
scroll to position [306, 0]
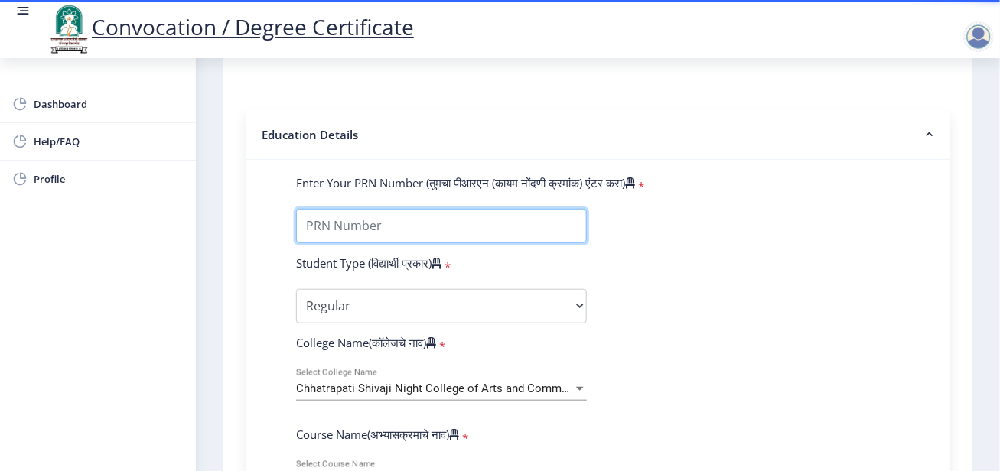
click at [436, 226] on input "Enter Your PRN Number (तुमचा पीआरएन (कायम नोंदणी क्रमांक) एंटर करा)" at bounding box center [441, 226] width 291 height 34
click at [509, 229] on input "Enter Your PRN Number (तुमचा पीआरएन (कायम नोंदणी क्रमांक) एंटर करा)" at bounding box center [441, 226] width 291 height 34
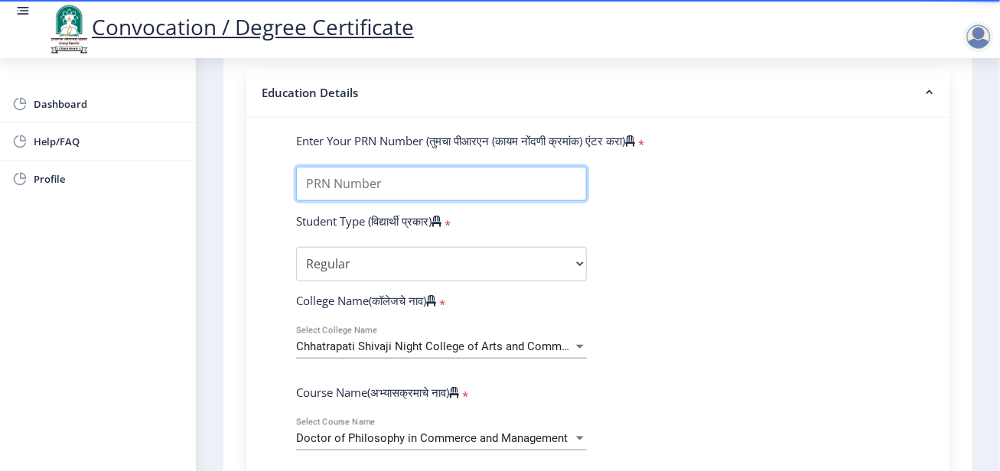
scroll to position [382, 0]
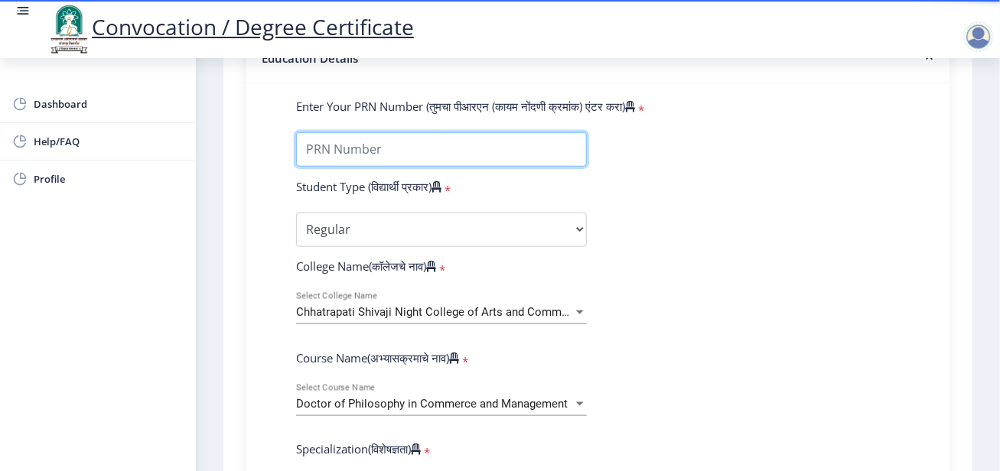
click at [426, 157] on input "Enter Your PRN Number (तुमचा पीआरएन (कायम नोंदणी क्रमांक) एंटर करा)" at bounding box center [441, 149] width 291 height 34
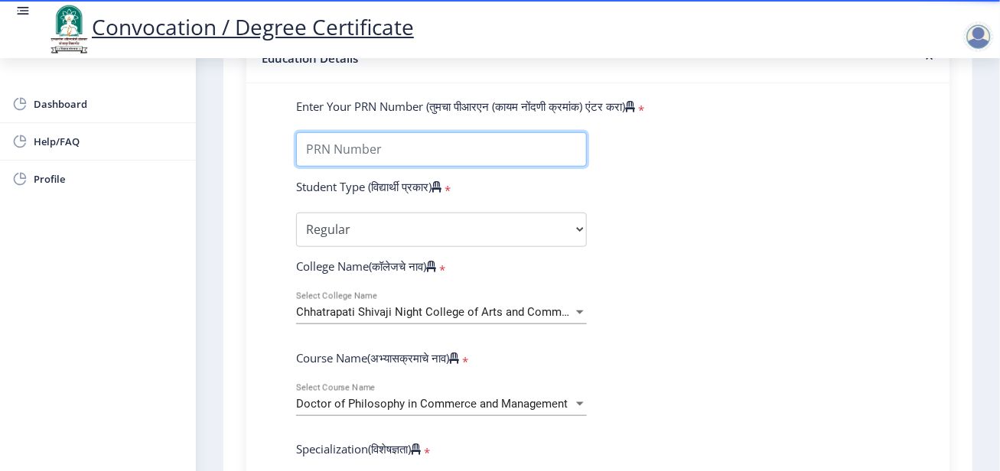
click at [447, 137] on input "Enter Your PRN Number (तुमचा पीआरएन (कायम नोंदणी क्रमांक) एंटर करा)" at bounding box center [441, 149] width 291 height 34
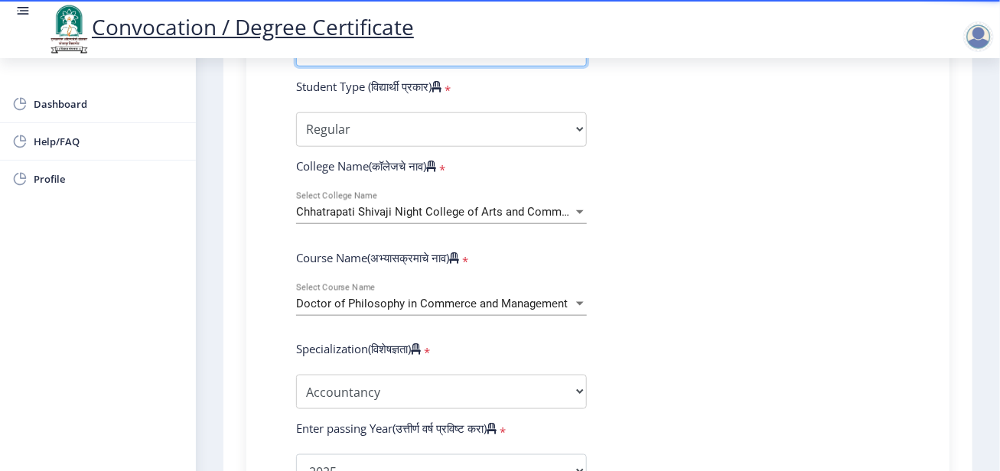
scroll to position [459, 0]
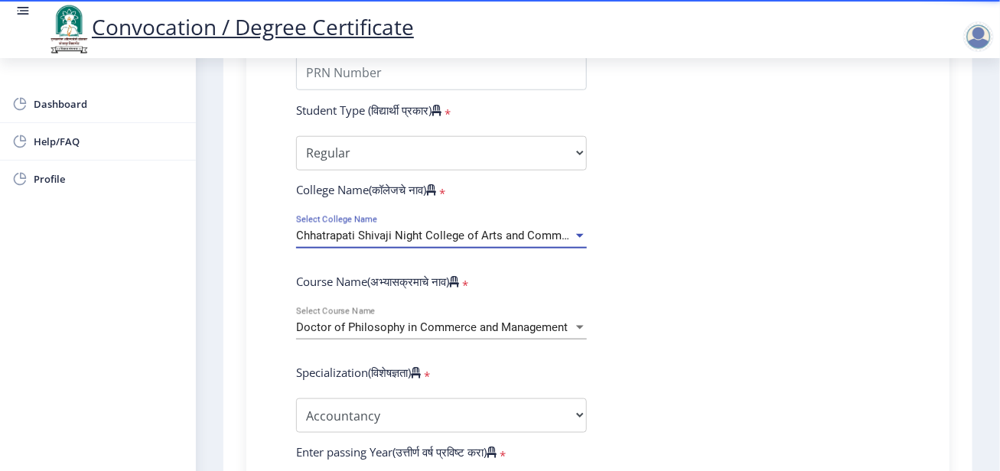
click at [563, 237] on span "Chhatrapati Shivaji Night College of Arts and Commerce" at bounding box center [440, 236] width 288 height 14
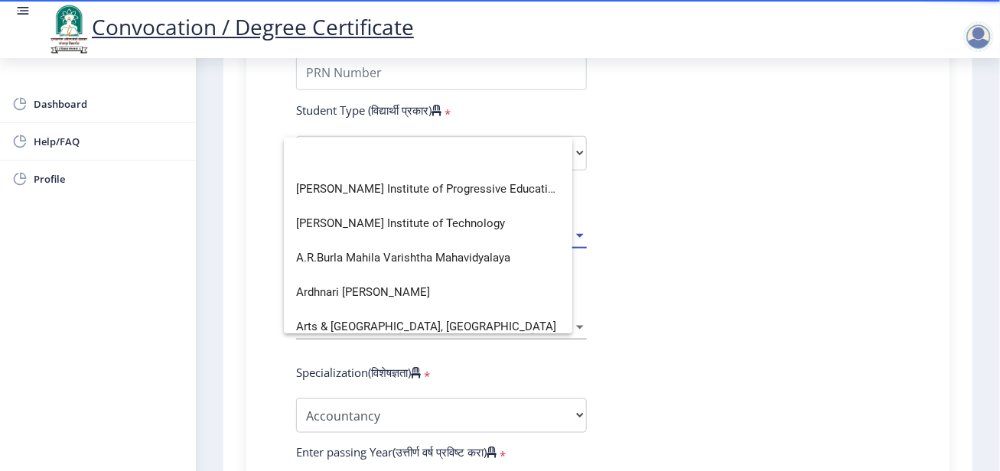
scroll to position [0, 0]
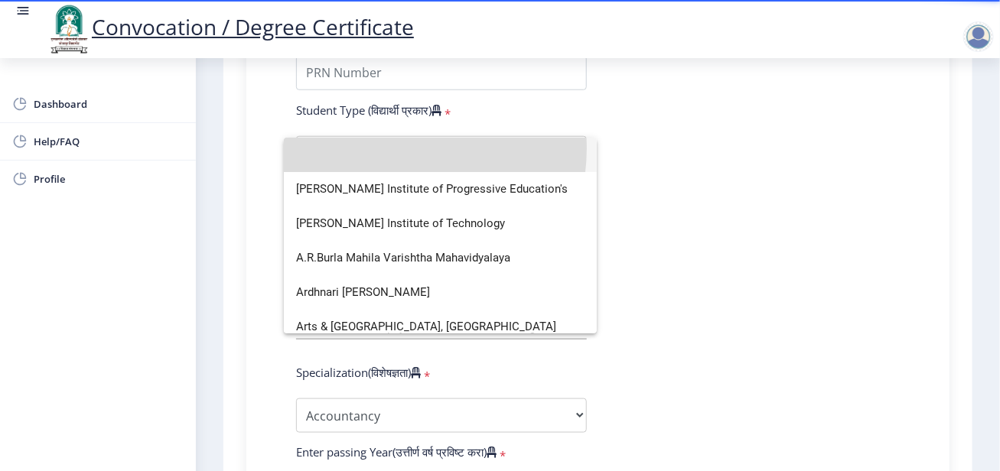
click at [389, 148] on input at bounding box center [440, 155] width 288 height 34
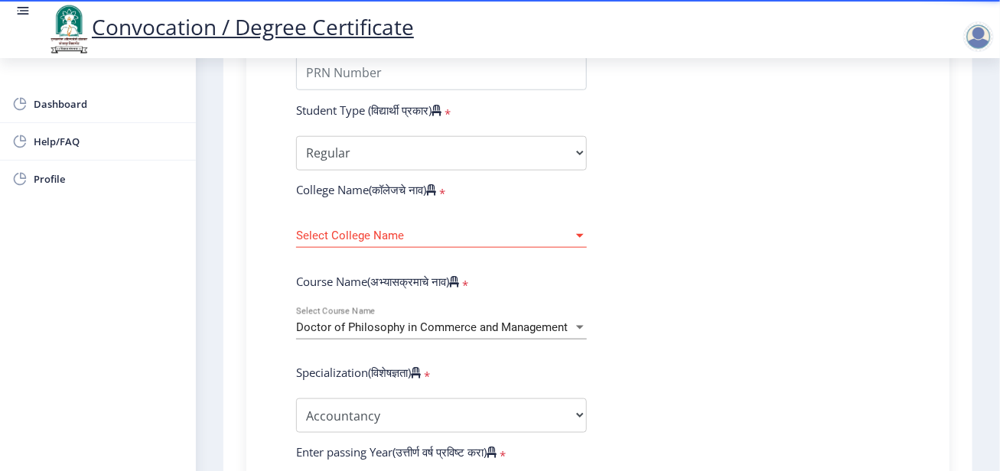
click at [551, 242] on div "Select College Name Select College Name" at bounding box center [441, 232] width 291 height 32
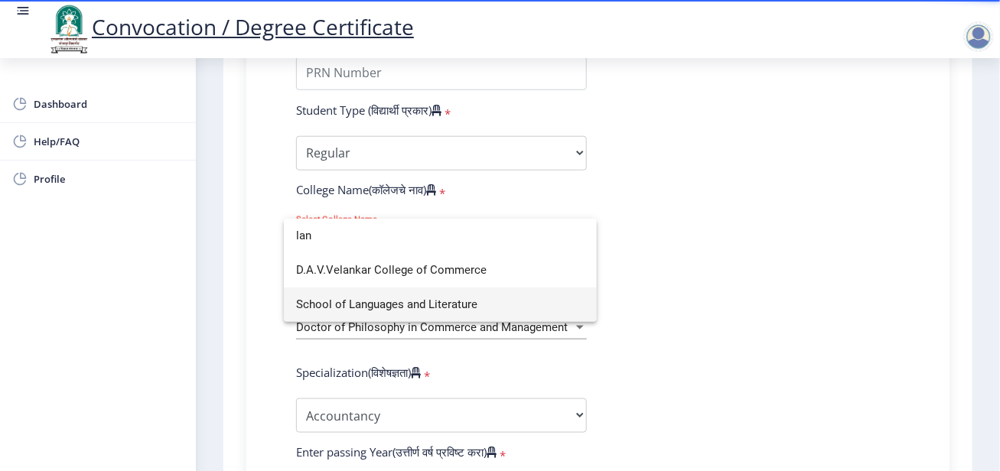
type input "lan"
click at [419, 298] on span "School of Languages and Literature" at bounding box center [440, 305] width 288 height 34
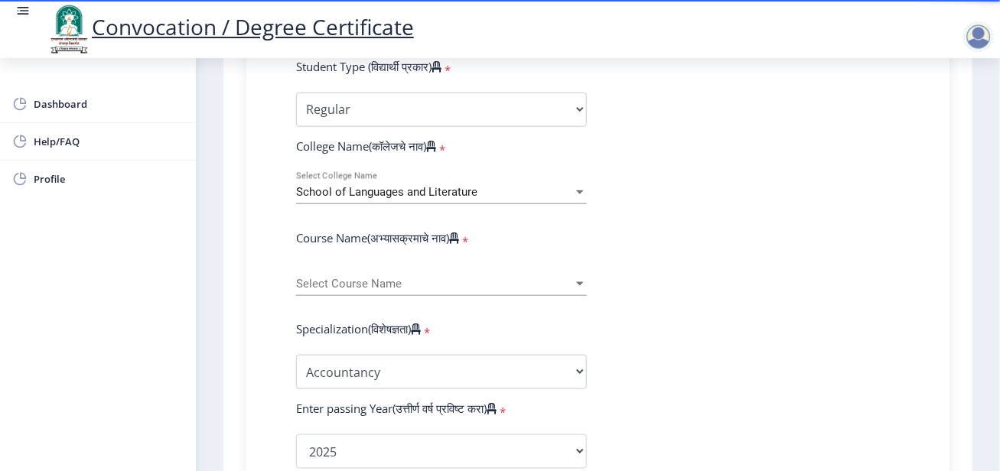
scroll to position [612, 0]
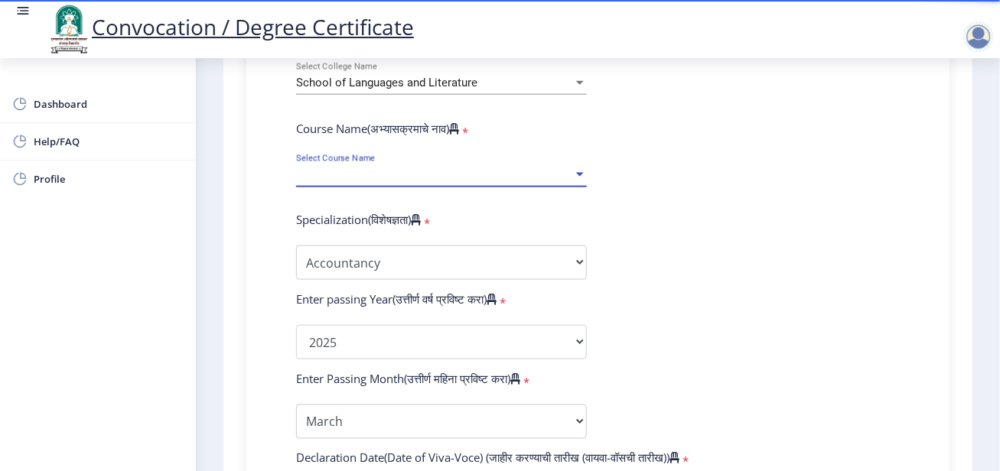
click at [561, 177] on span "Select Course Name" at bounding box center [434, 174] width 277 height 13
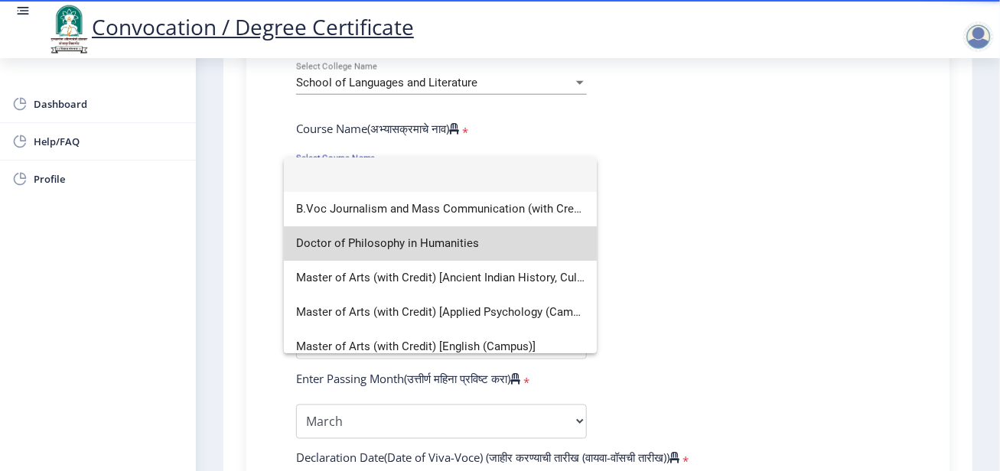
click at [483, 242] on span "Doctor of Philosophy in Humanities" at bounding box center [440, 243] width 288 height 34
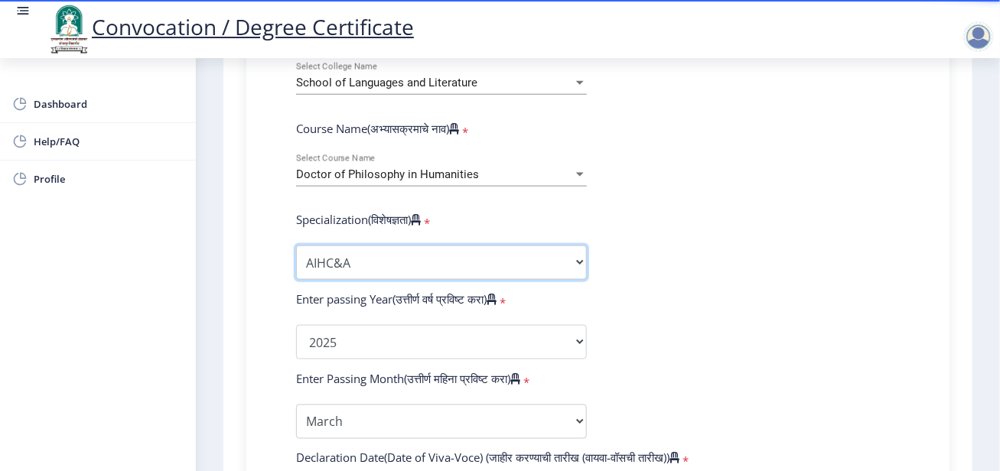
click at [529, 258] on select "Specialization AIHC&A Economics English Hindi History Kannada Law Marathi Polit…" at bounding box center [441, 262] width 291 height 34
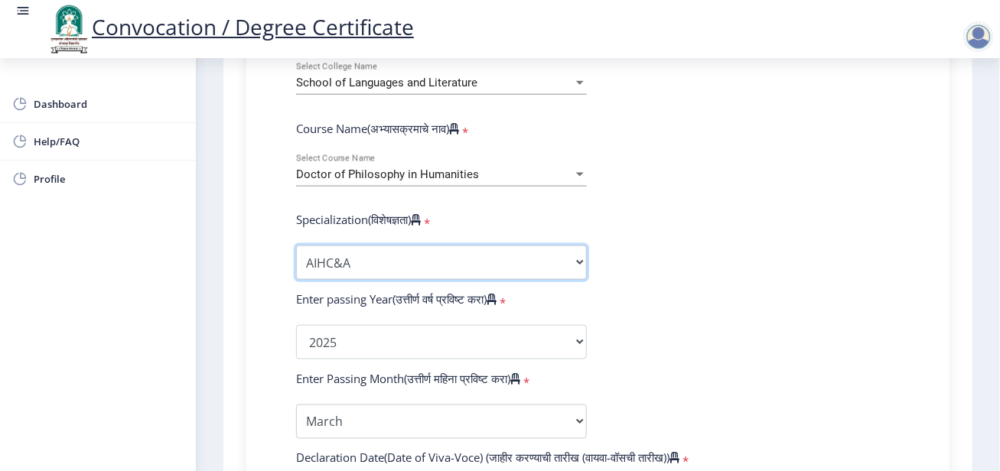
select select "English"
click at [296, 245] on select "Specialization AIHC&A Economics English Hindi History Kannada Law Marathi Polit…" at bounding box center [441, 262] width 291 height 34
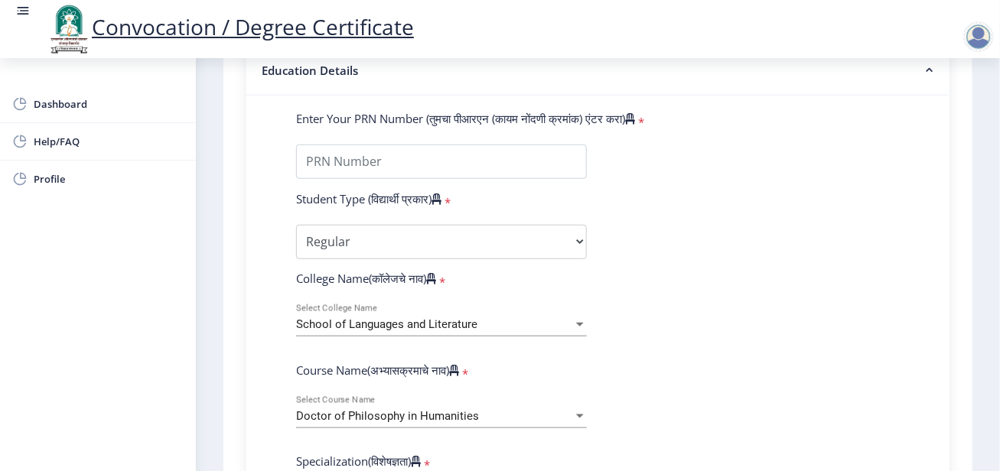
scroll to position [306, 0]
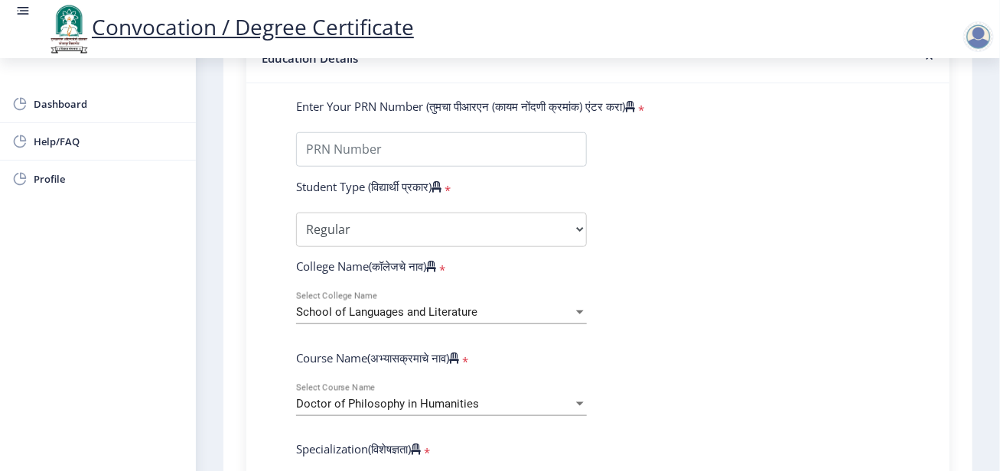
scroll to position [0, 0]
